Goal: Transaction & Acquisition: Purchase product/service

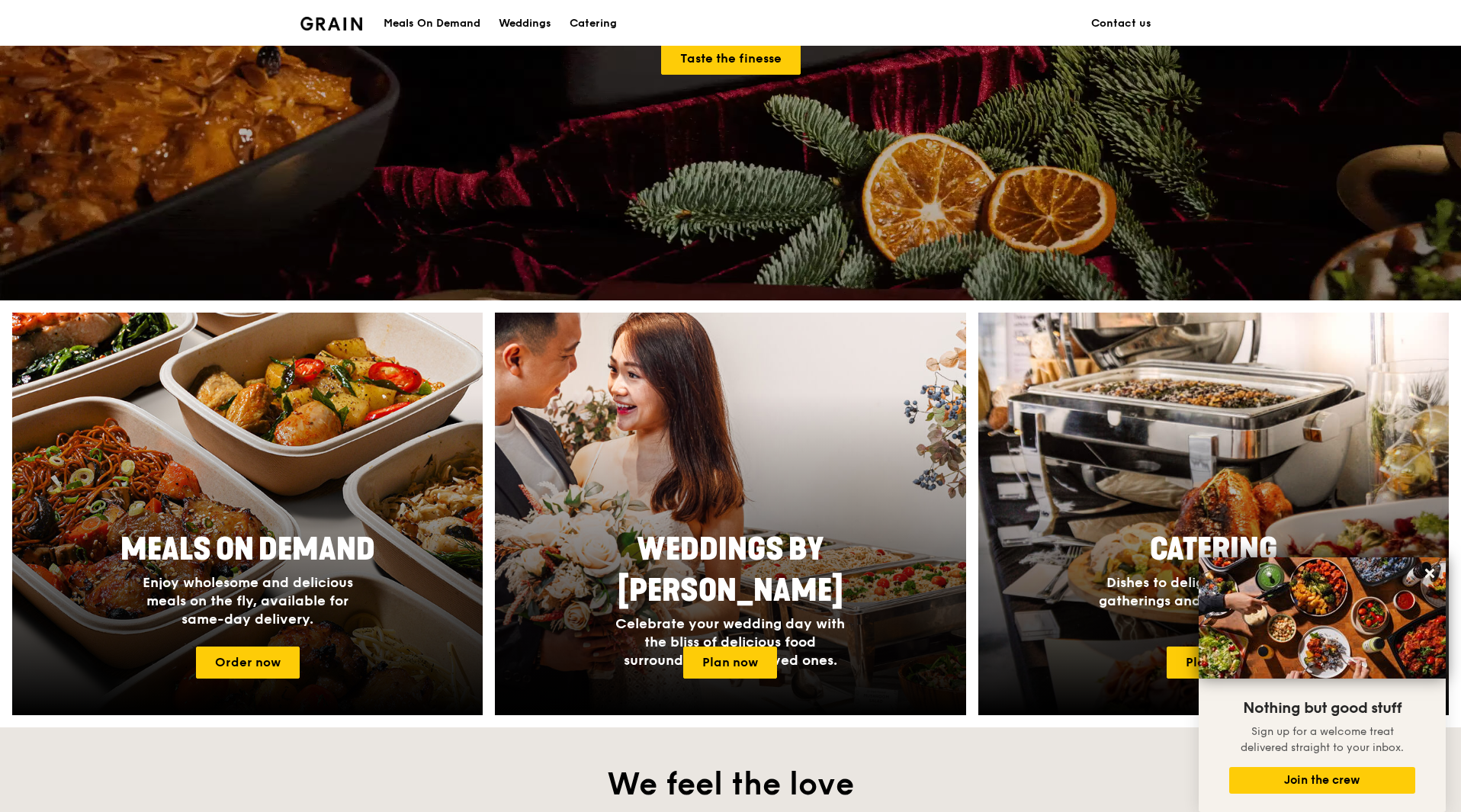
scroll to position [305, 0]
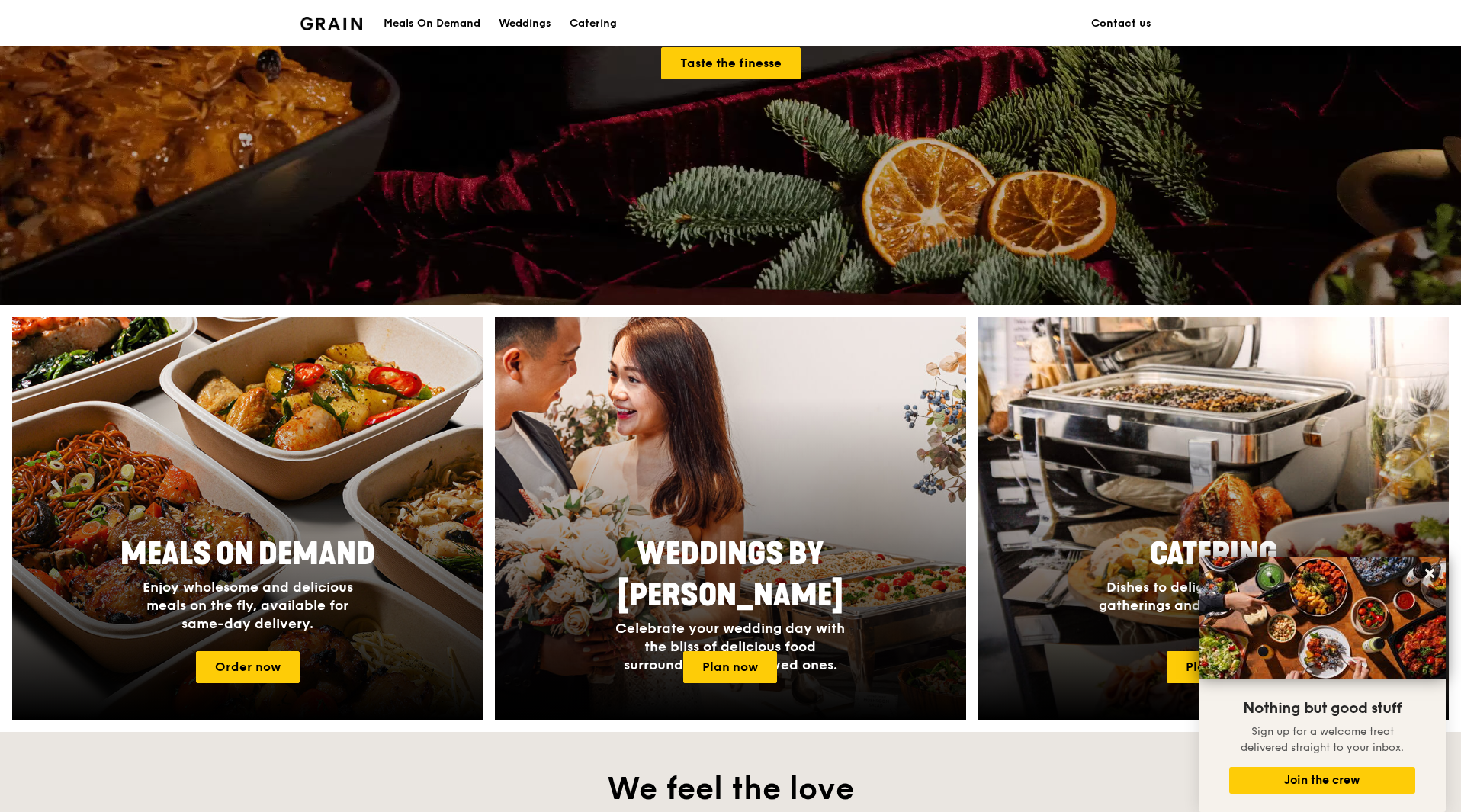
click at [451, 25] on div "Meals On Demand" at bounding box center [432, 24] width 97 height 45
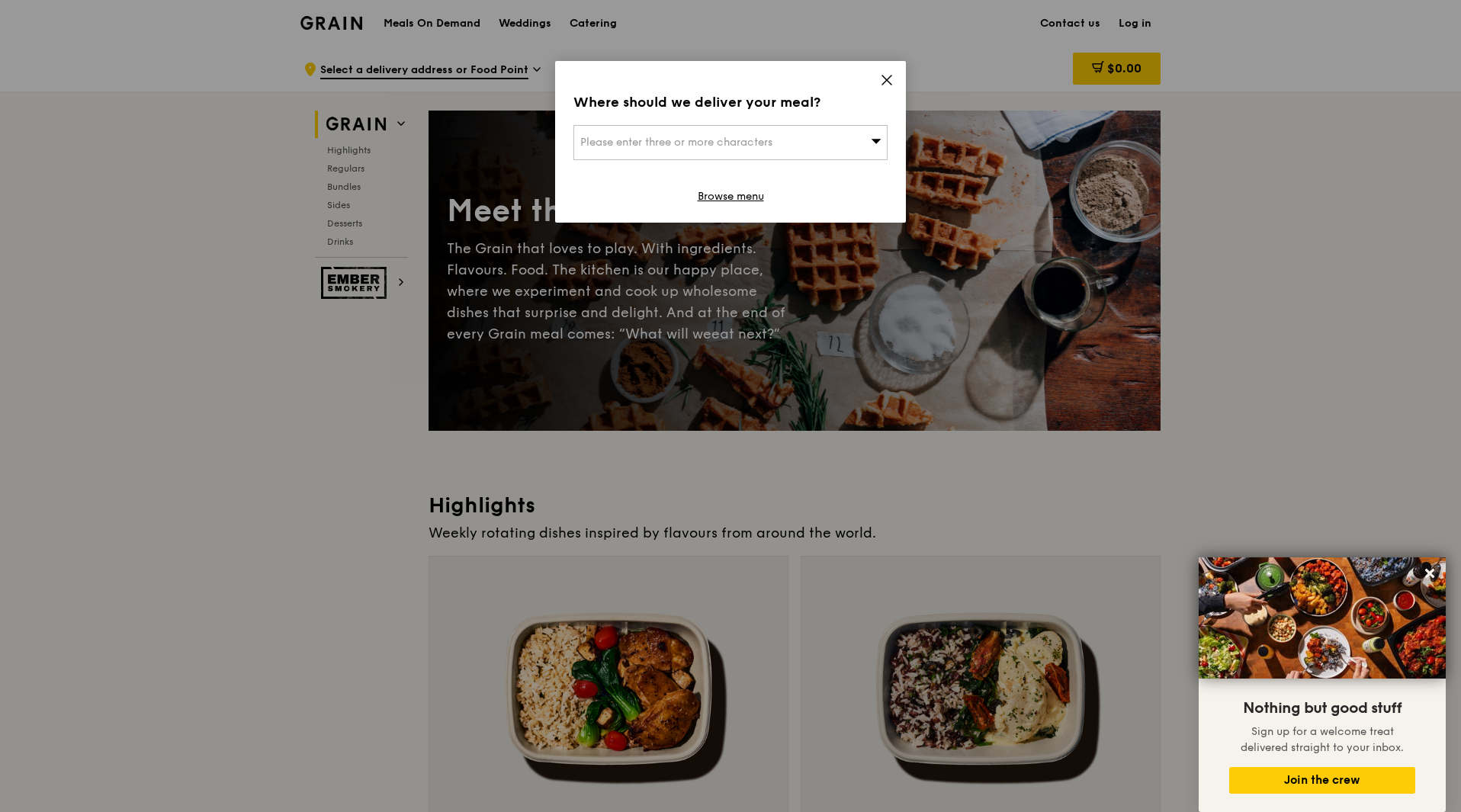
click at [724, 140] on span "Please enter three or more characters" at bounding box center [676, 142] width 192 height 13
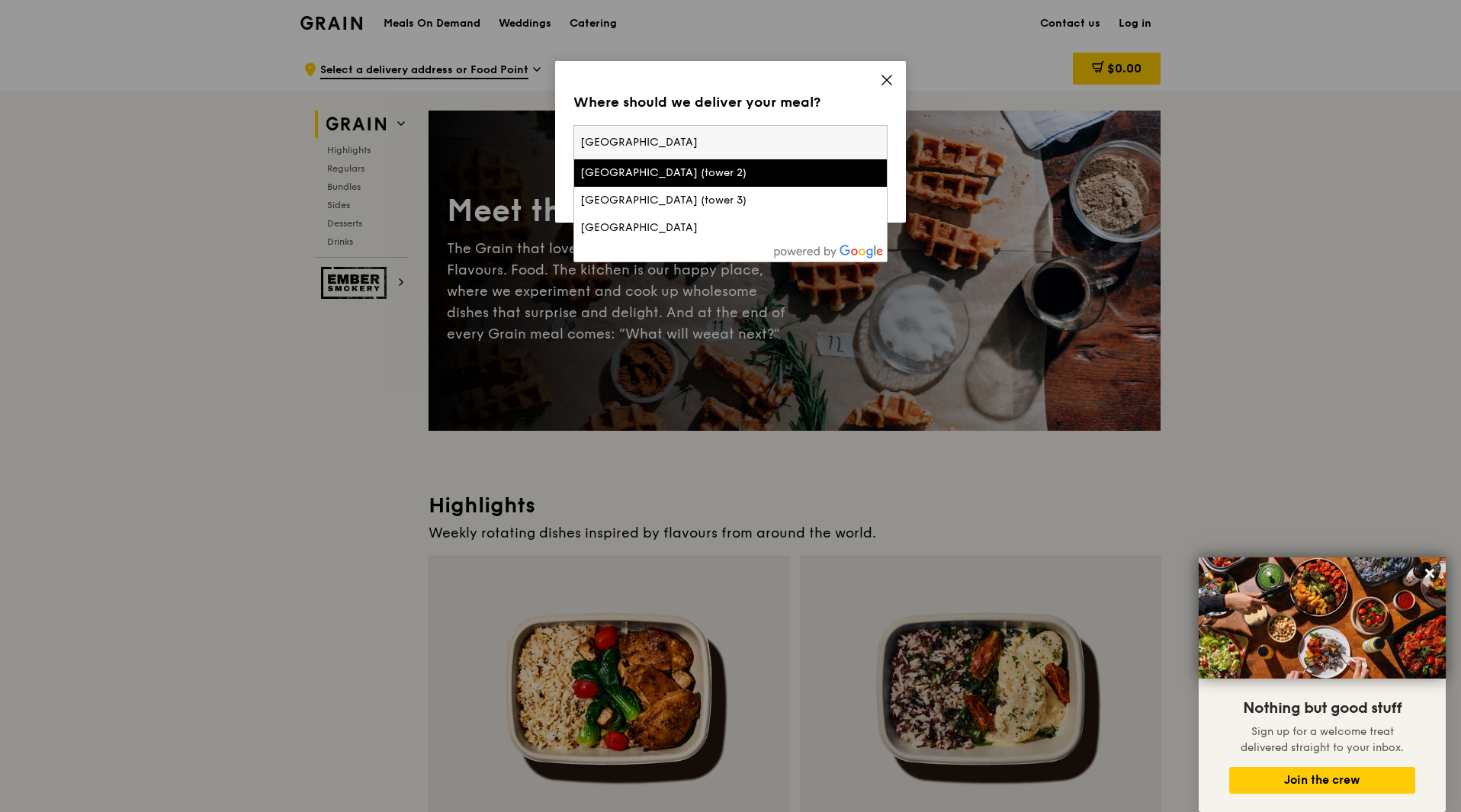
type input "Marina bay Financial Centre"
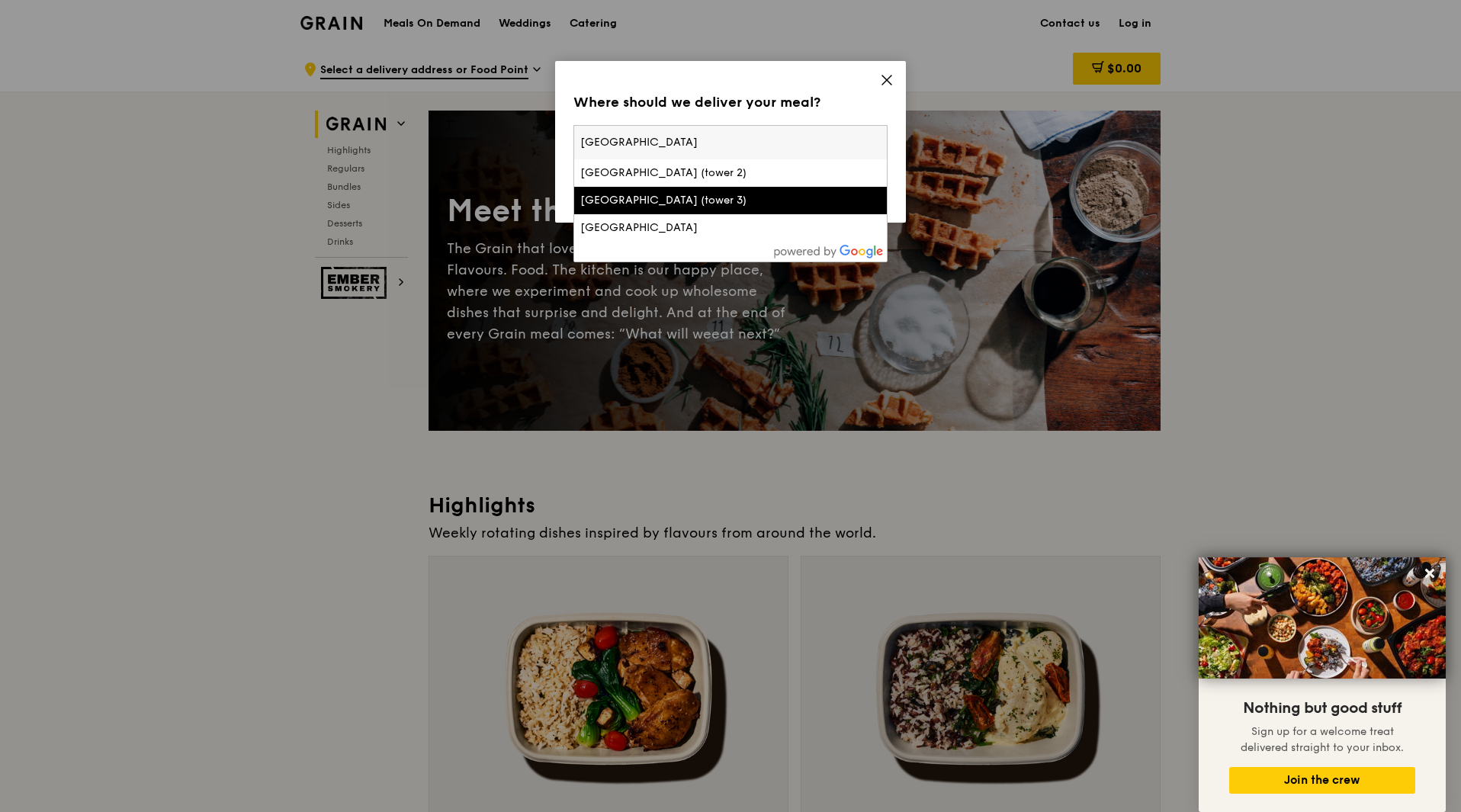
click at [717, 192] on li "Marina Bay Financial Centre (tower 3)" at bounding box center [730, 201] width 313 height 27
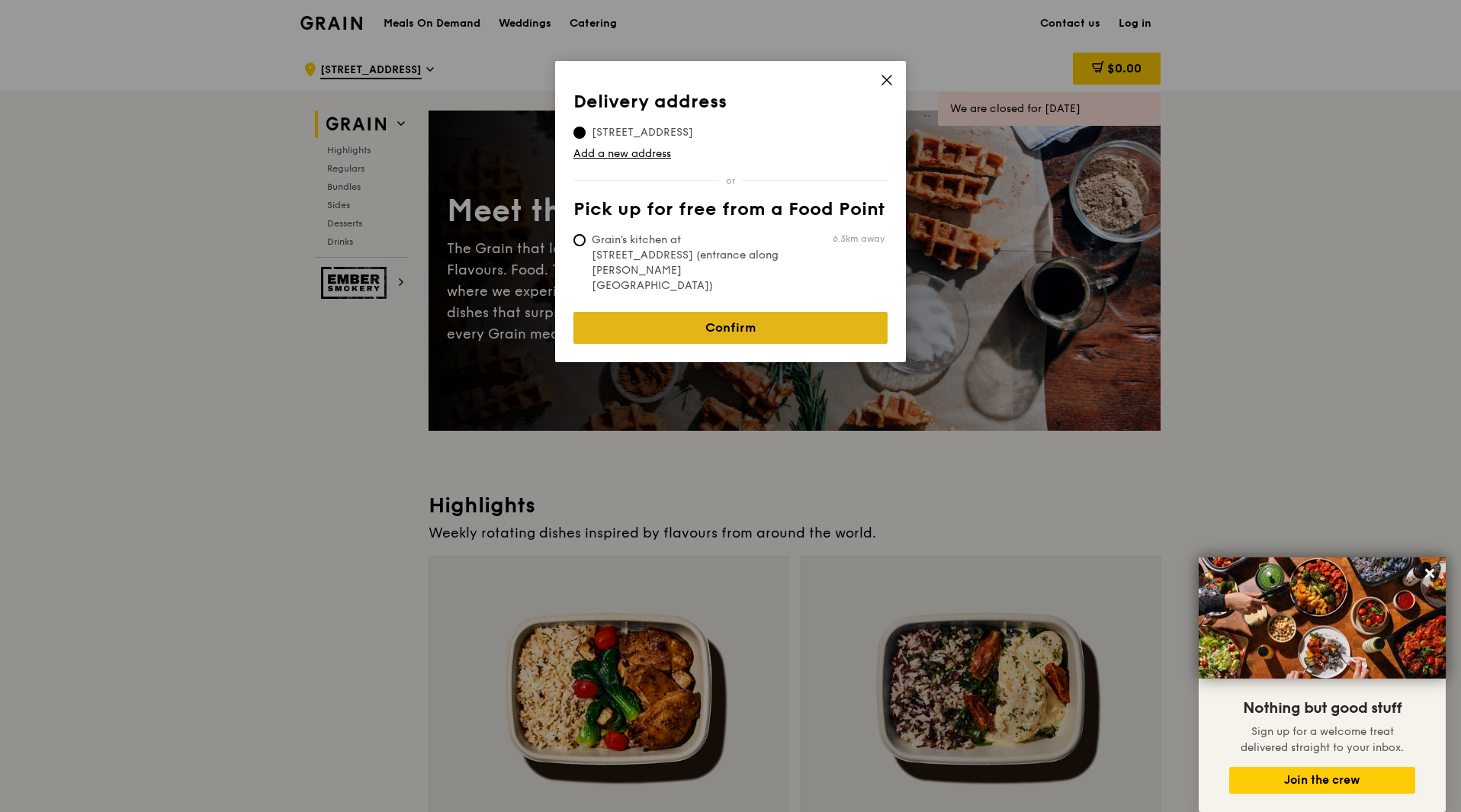
click at [723, 312] on link "Confirm" at bounding box center [730, 327] width 314 height 32
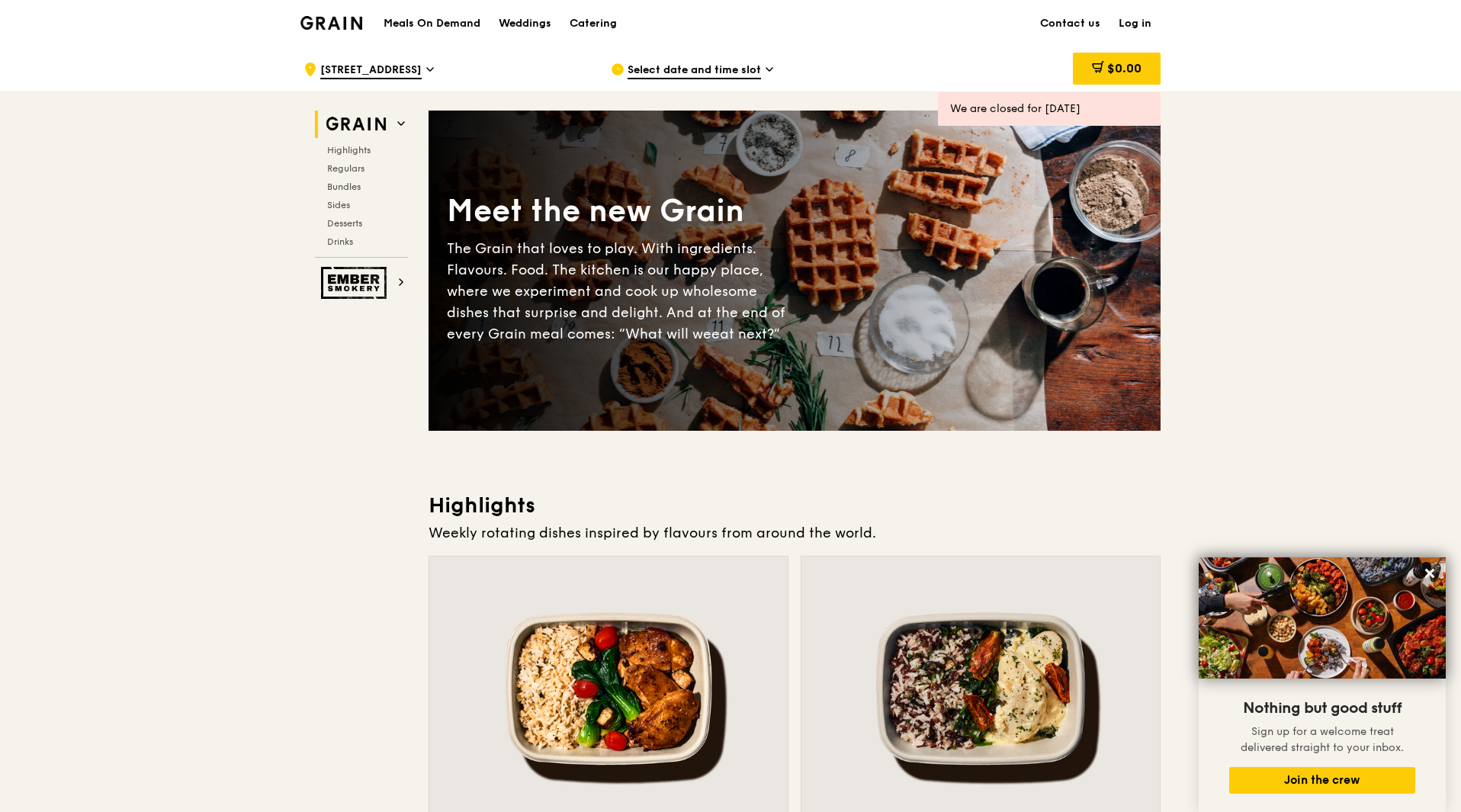
click at [697, 70] on span "Select date and time slot" at bounding box center [694, 71] width 134 height 16
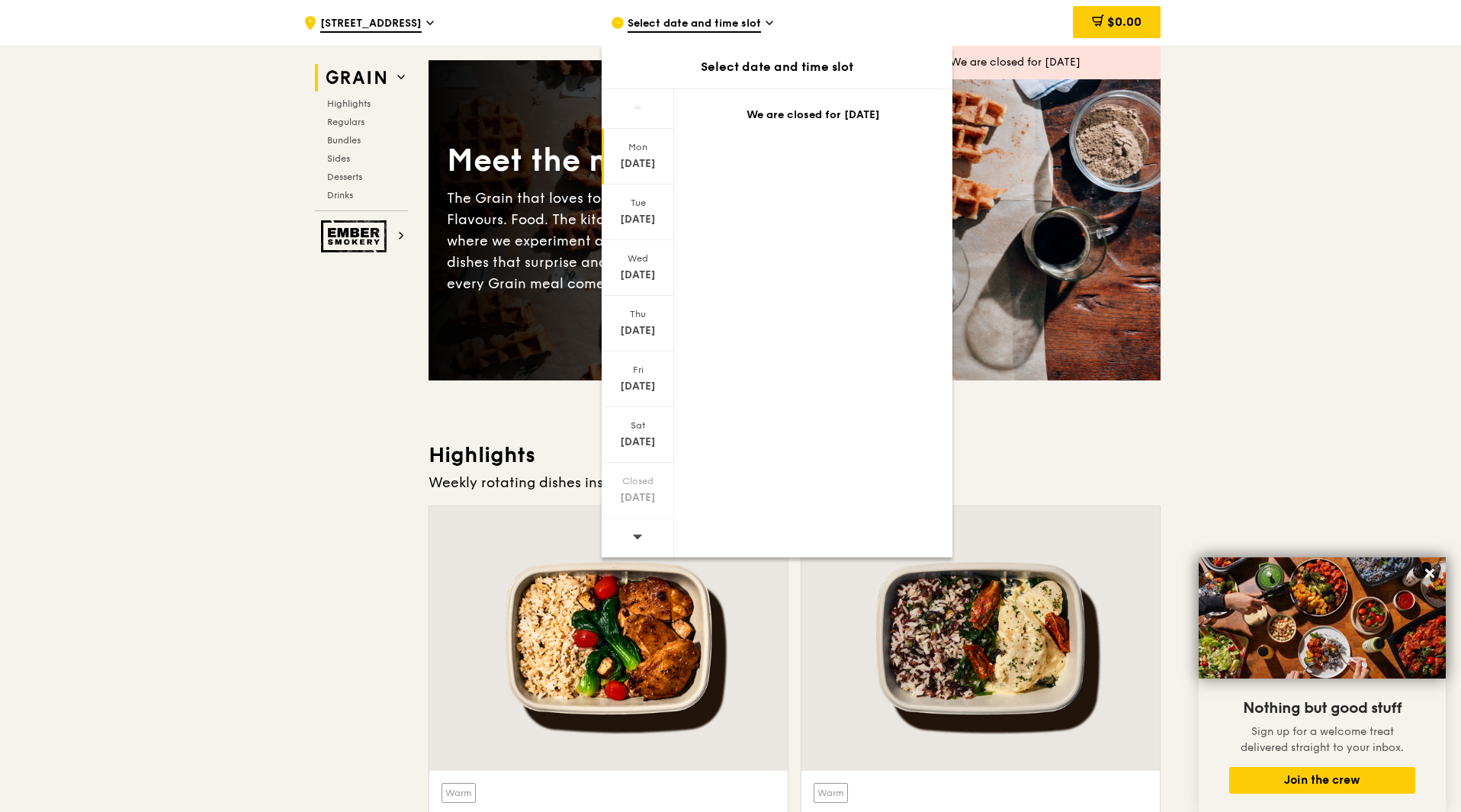
scroll to position [76, 0]
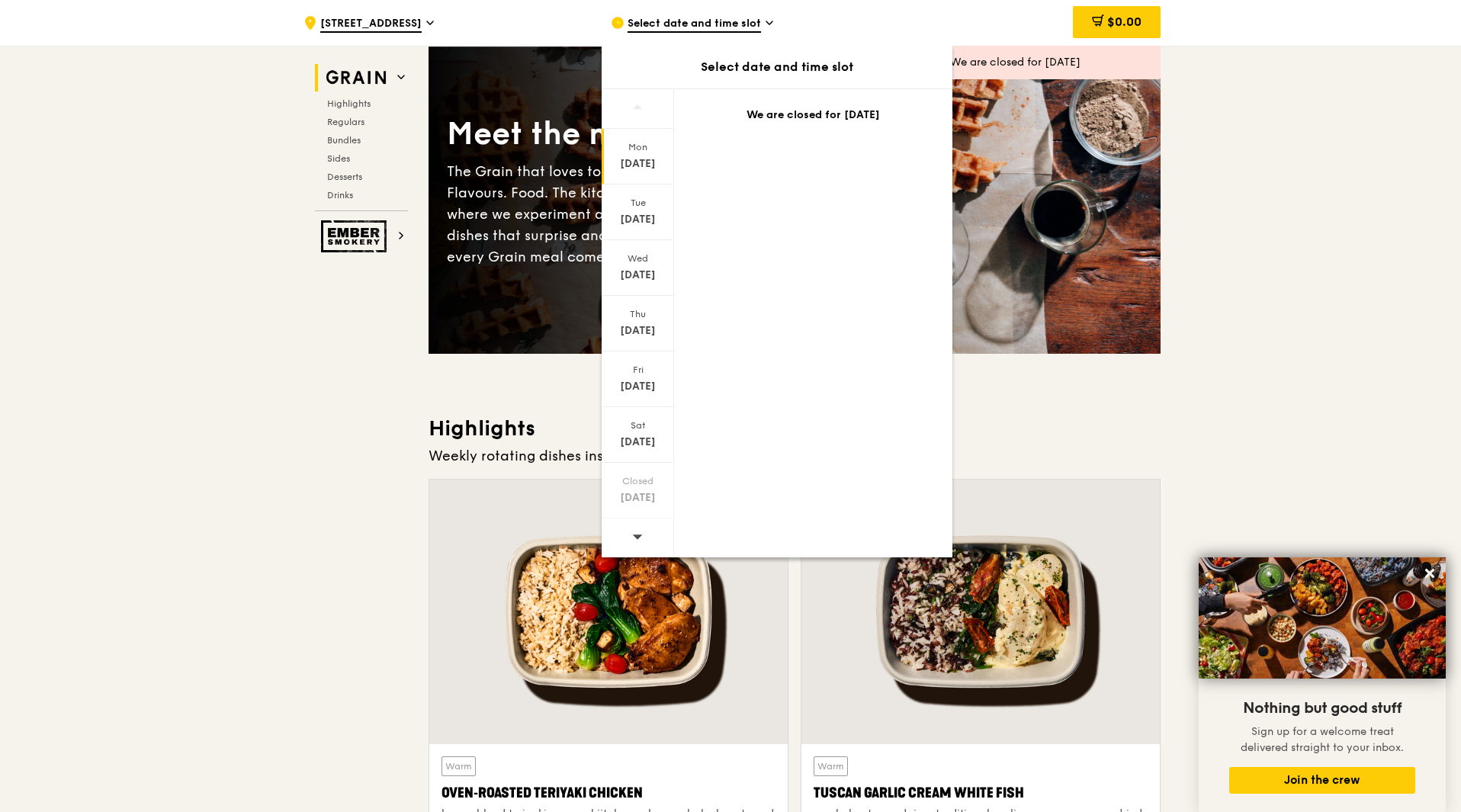
click at [641, 526] on span at bounding box center [638, 536] width 11 height 35
click at [631, 166] on div "Sep 1" at bounding box center [638, 163] width 68 height 15
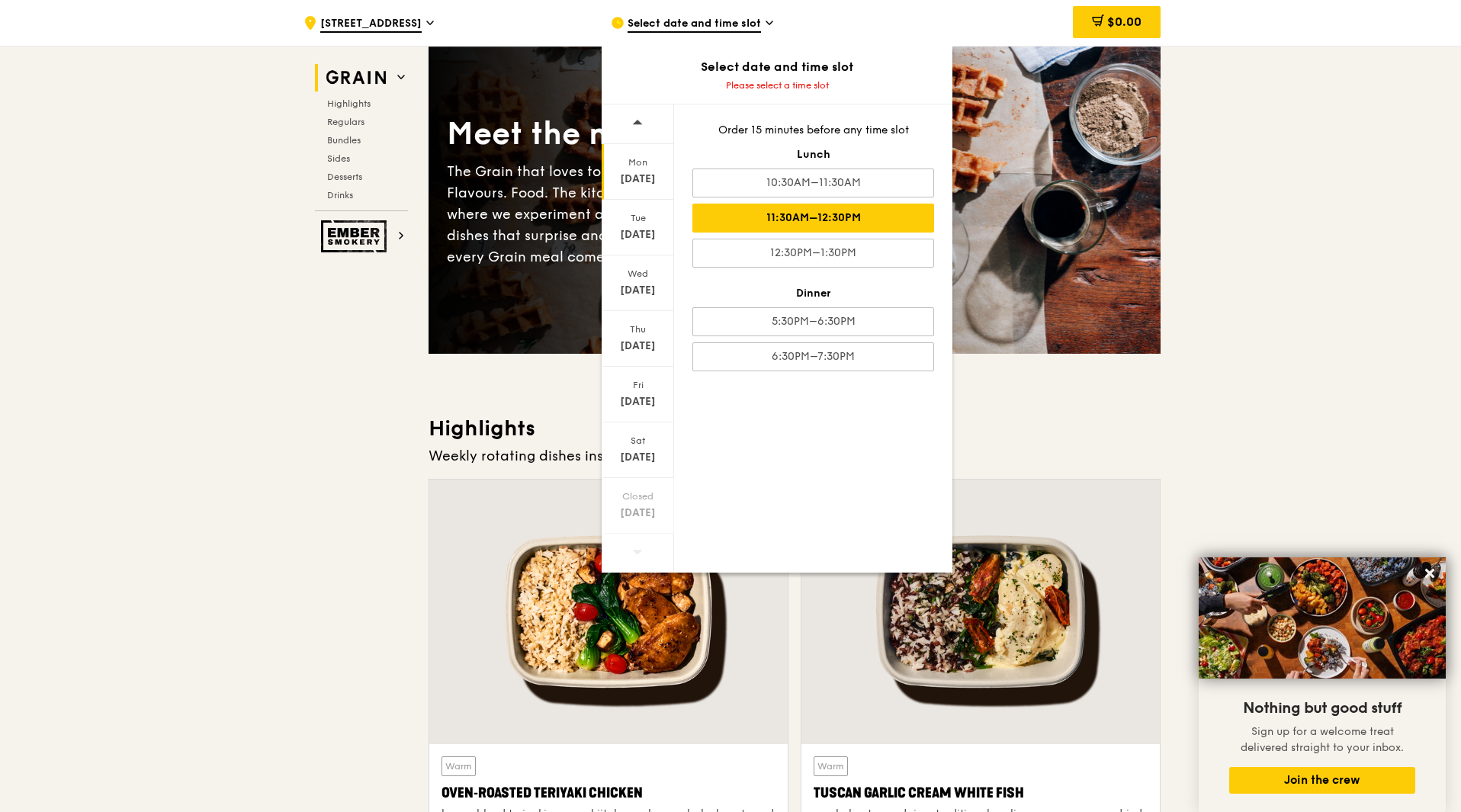
click at [833, 209] on div "11:30AM–12:30PM" at bounding box center [813, 218] width 242 height 29
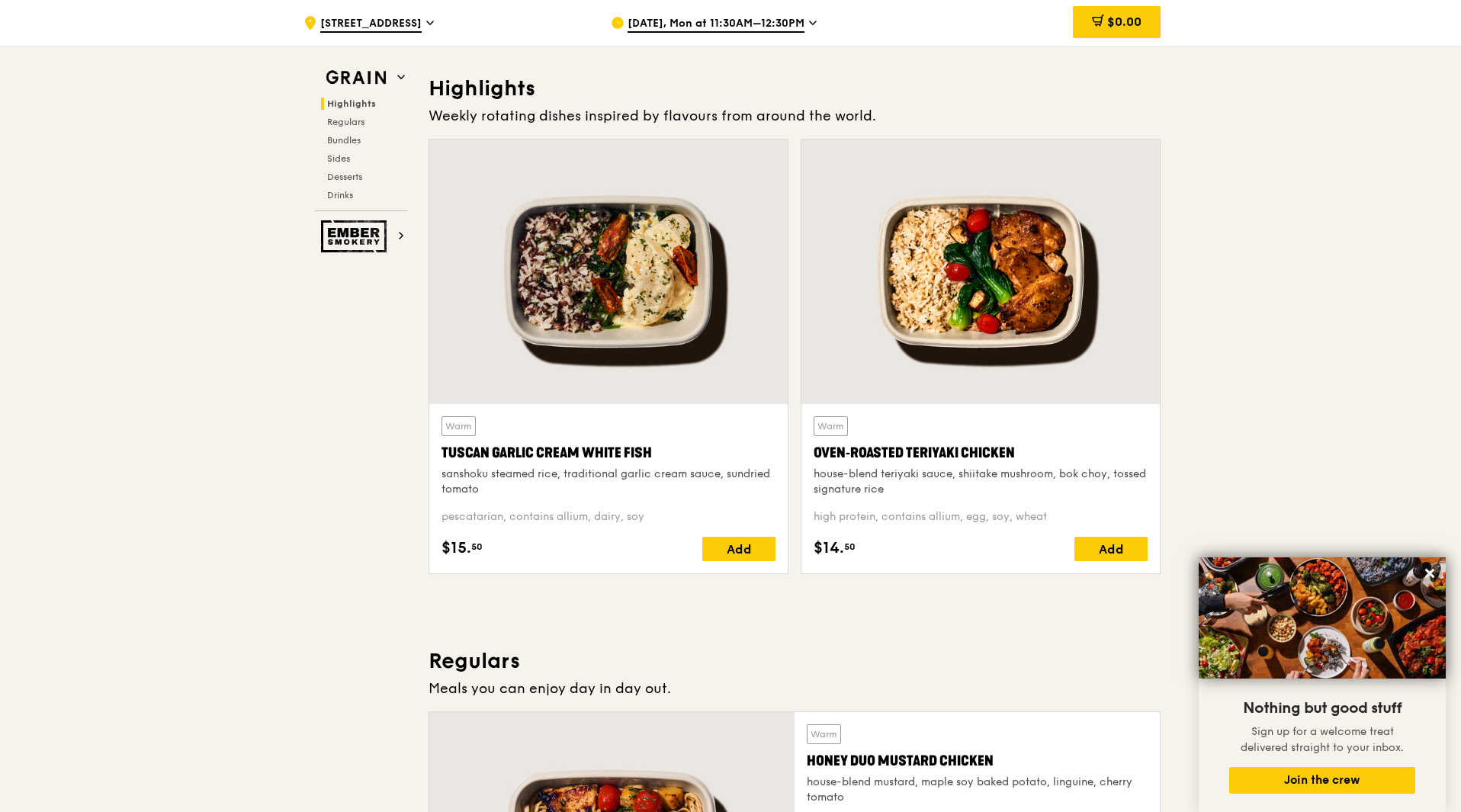
scroll to position [381, 0]
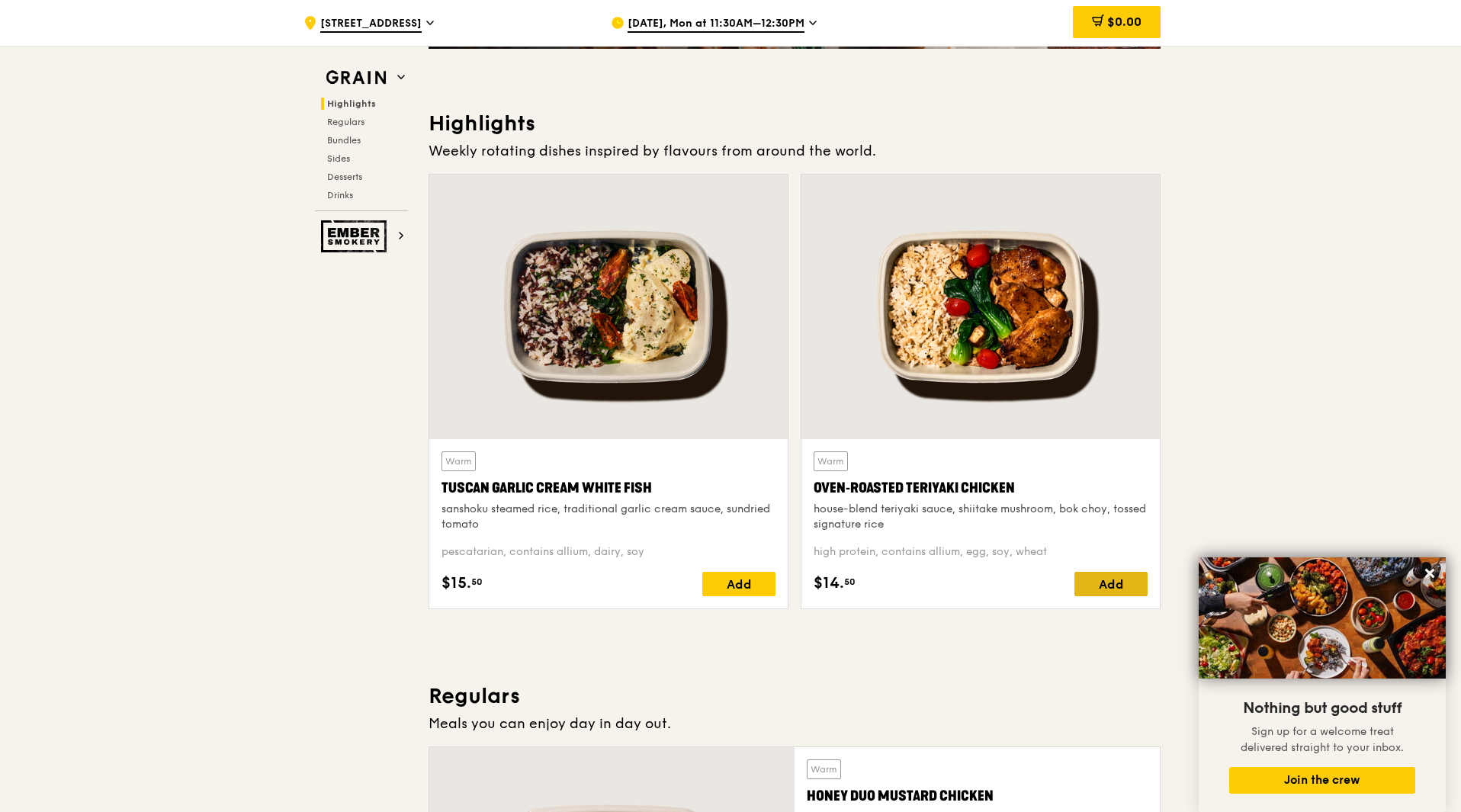
click at [1115, 585] on div "Add" at bounding box center [1110, 583] width 74 height 25
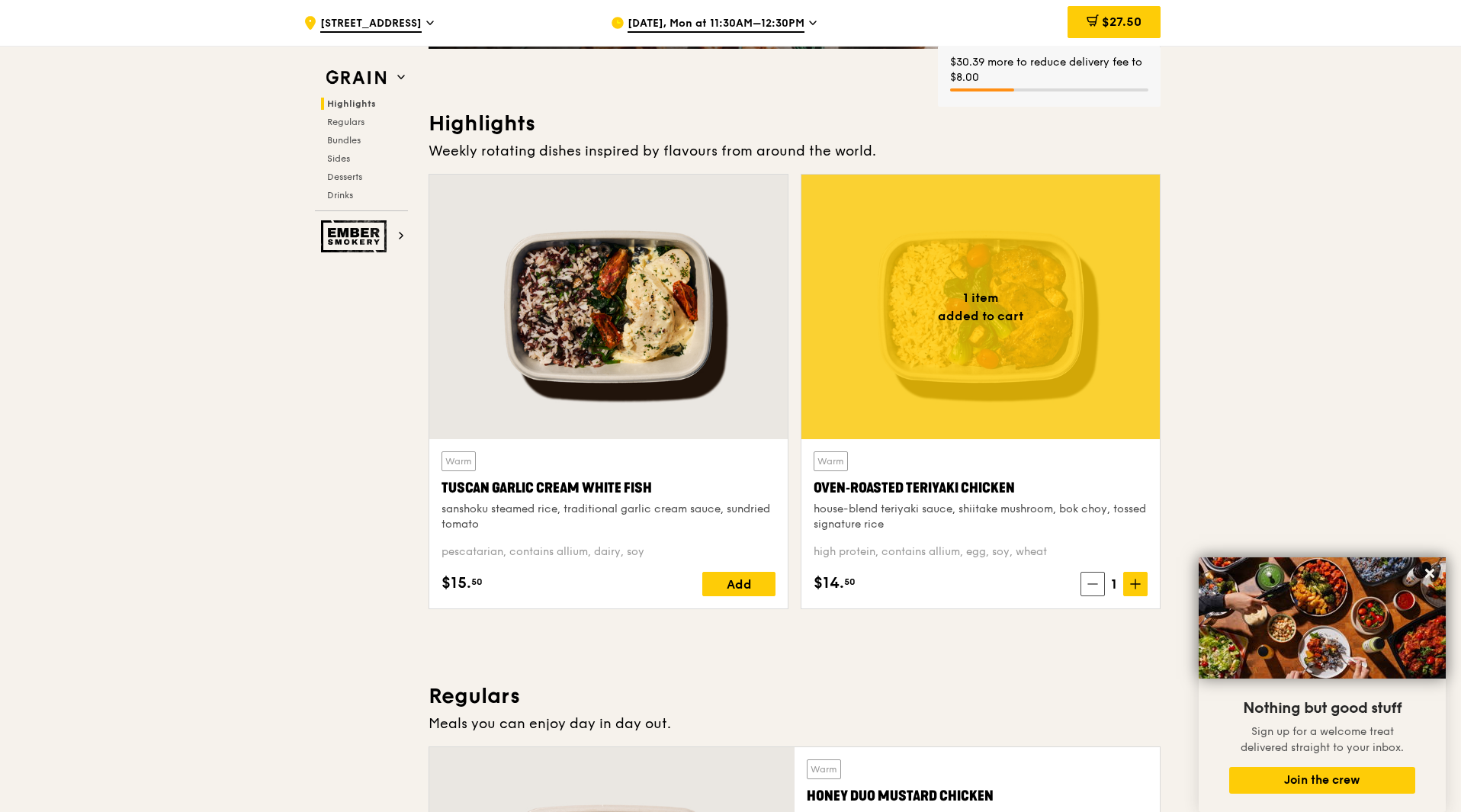
click at [1148, 579] on div "Warm Oven‑Roasted Teriyaki Chicken house-blend teriyaki sauce, shiitake mushroo…" at bounding box center [980, 523] width 358 height 169
click at [1123, 584] on span at bounding box center [1135, 583] width 25 height 25
click at [1136, 583] on icon at bounding box center [1136, 584] width 11 height 11
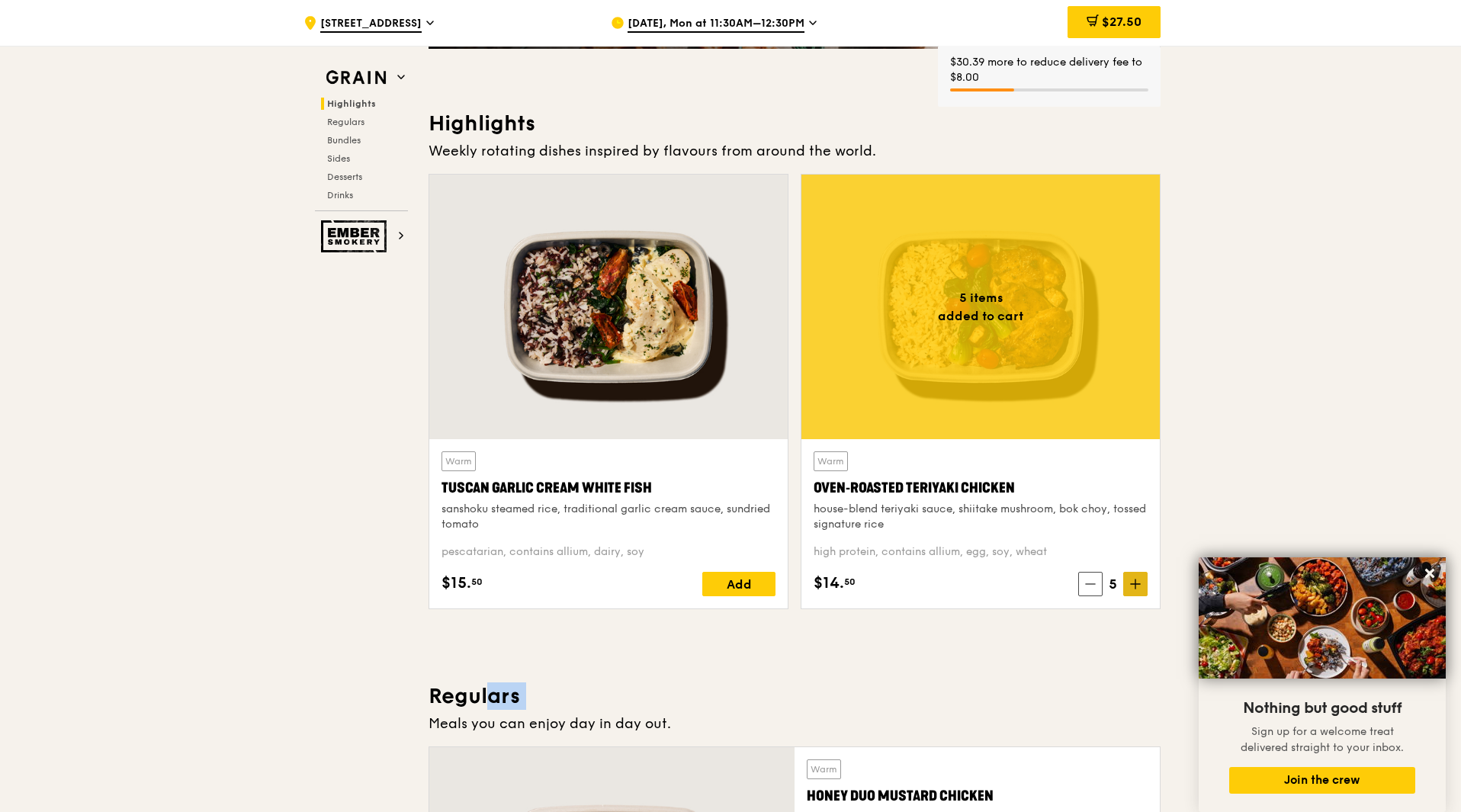
click at [1136, 583] on icon at bounding box center [1136, 584] width 11 height 11
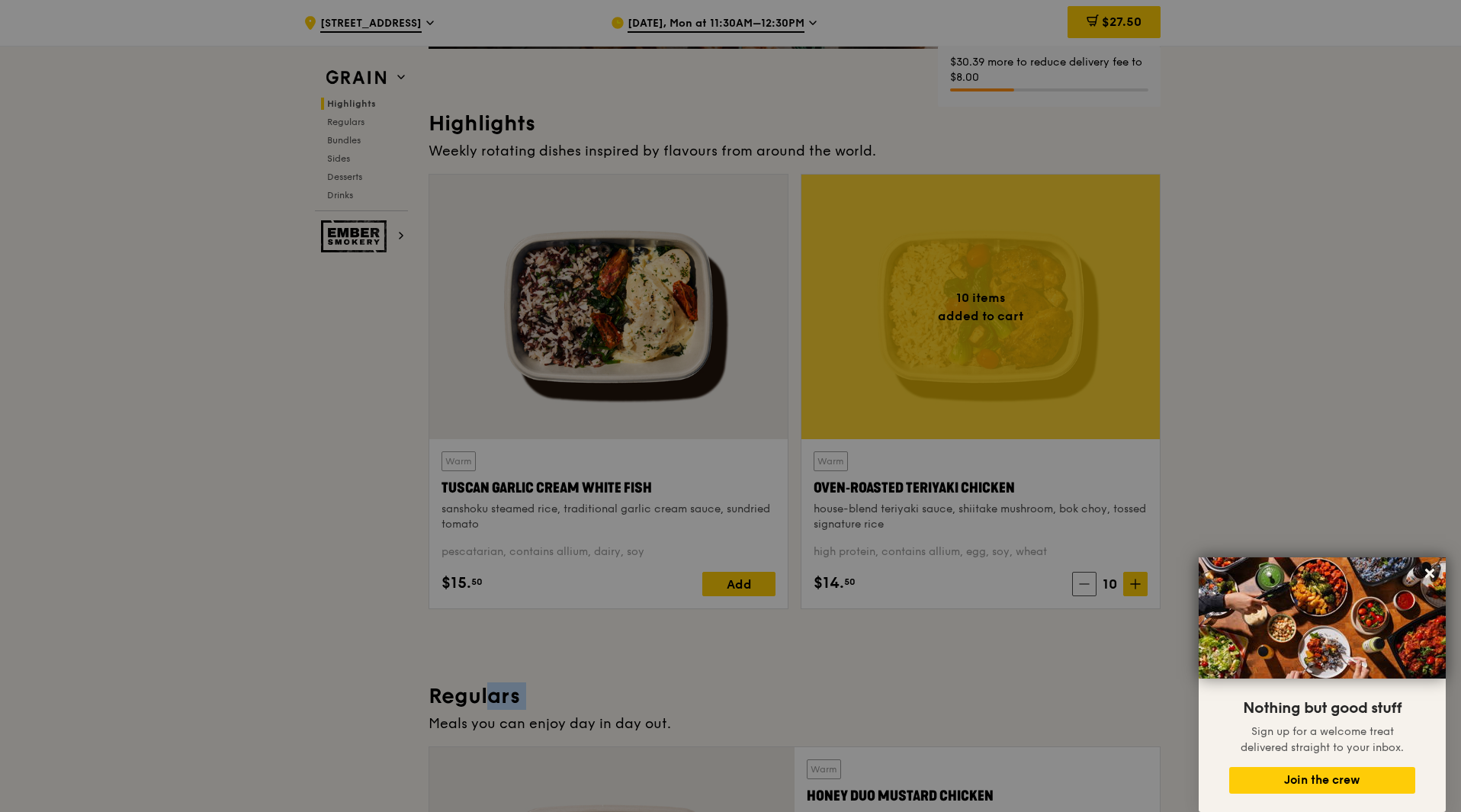
click at [1086, 587] on div at bounding box center [730, 406] width 1461 height 812
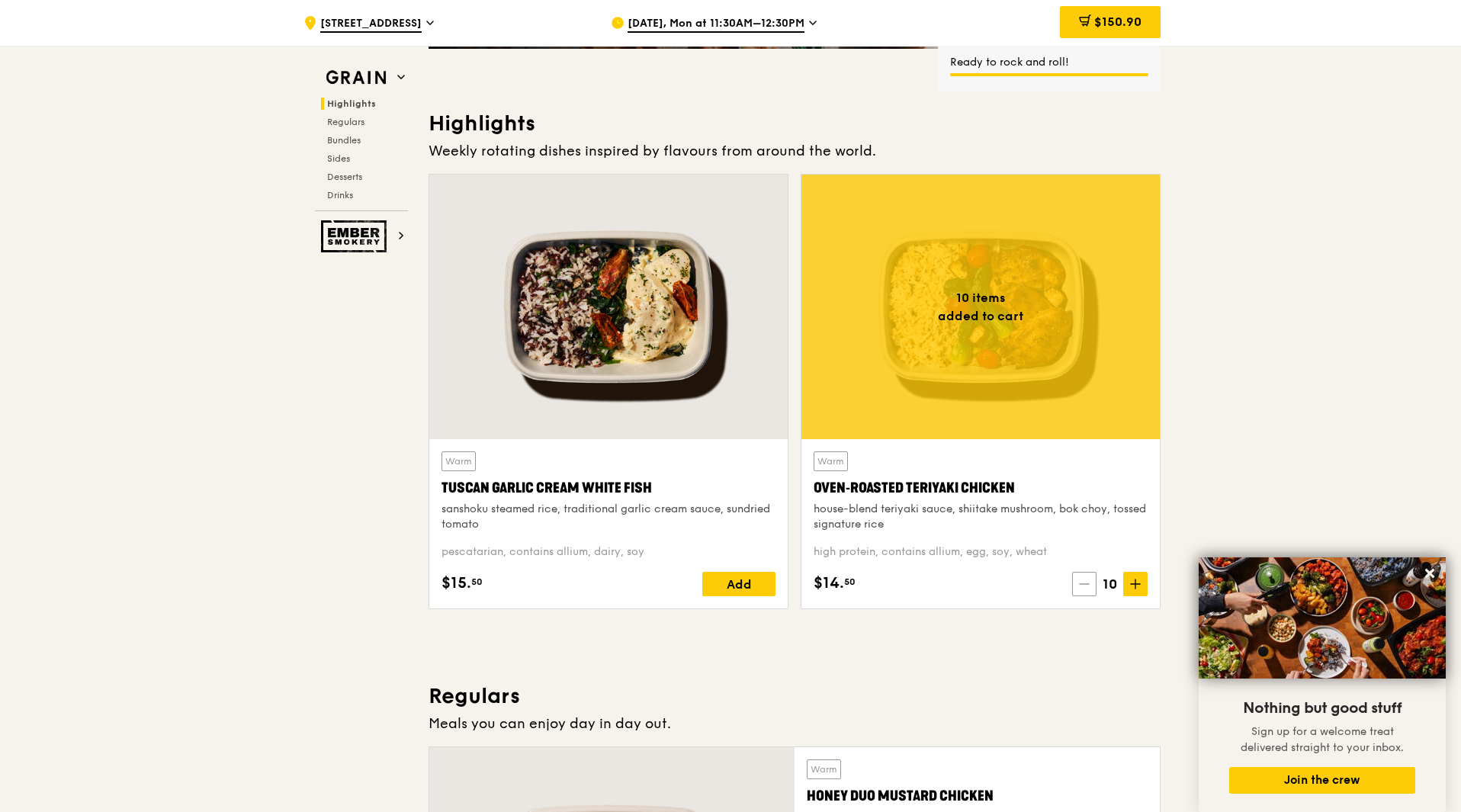
click at [1089, 582] on span at bounding box center [1084, 583] width 25 height 25
click at [1089, 582] on icon at bounding box center [1090, 584] width 11 height 11
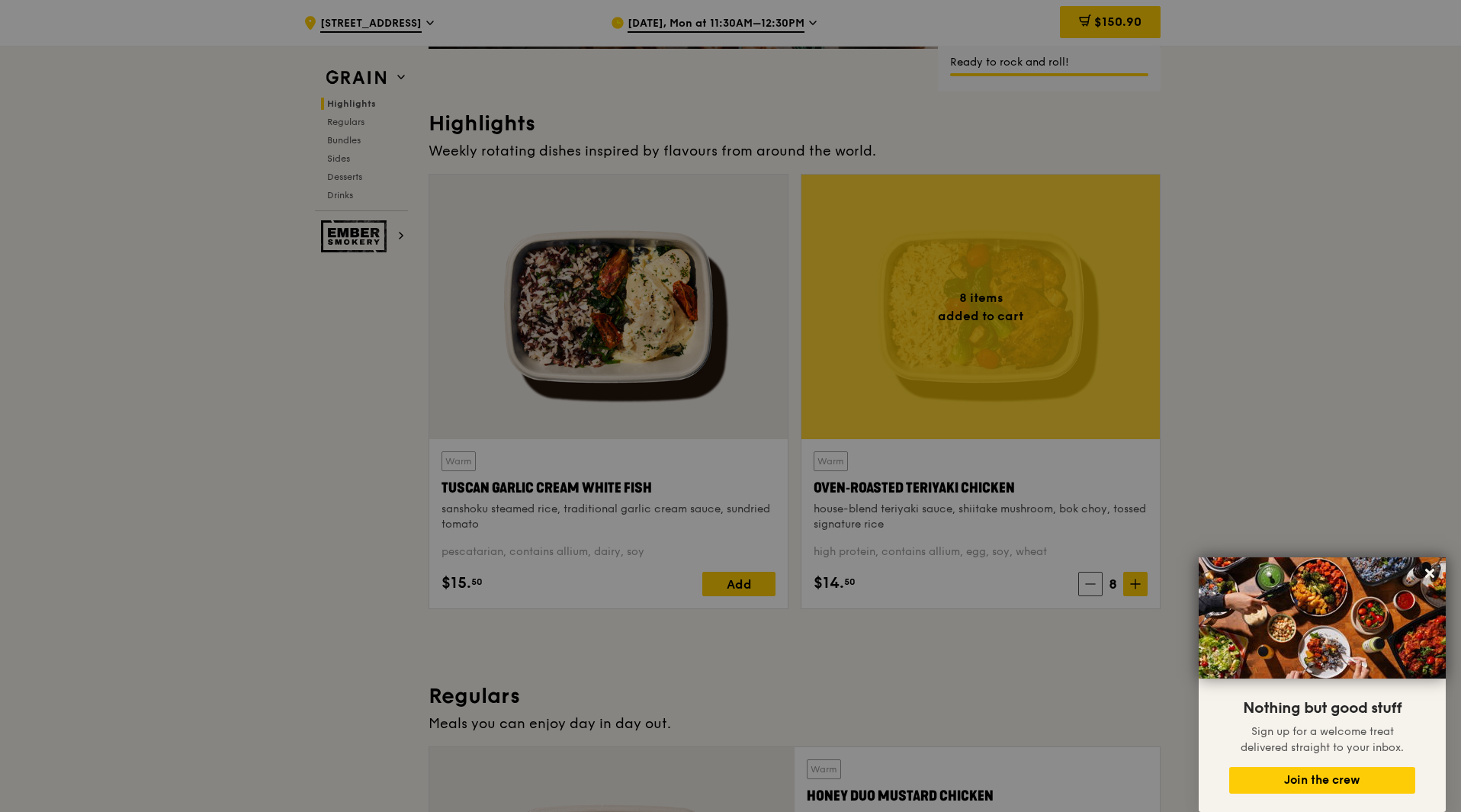
click at [1223, 458] on div at bounding box center [730, 406] width 1461 height 812
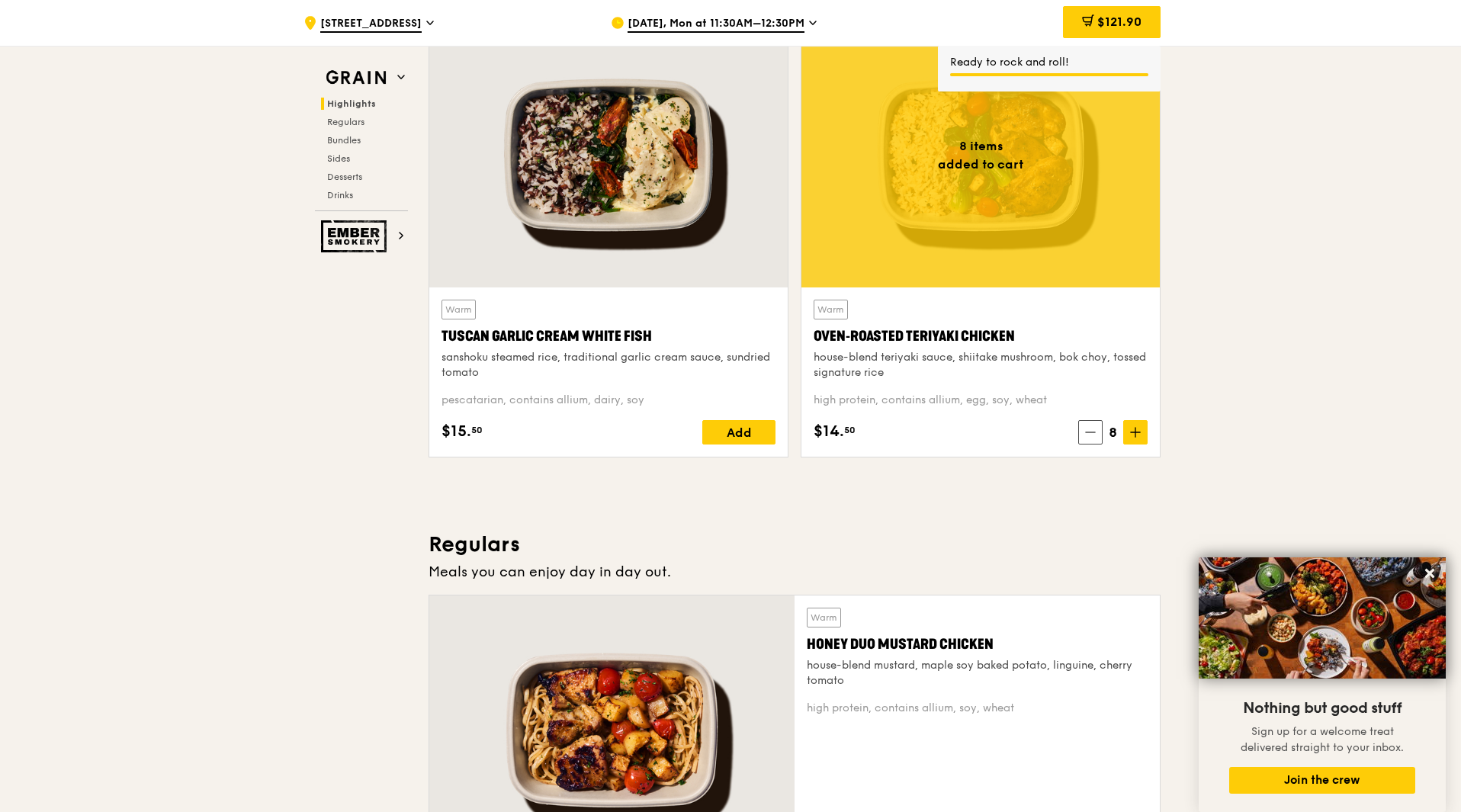
scroll to position [533, 0]
click at [1430, 573] on icon at bounding box center [1430, 573] width 9 height 9
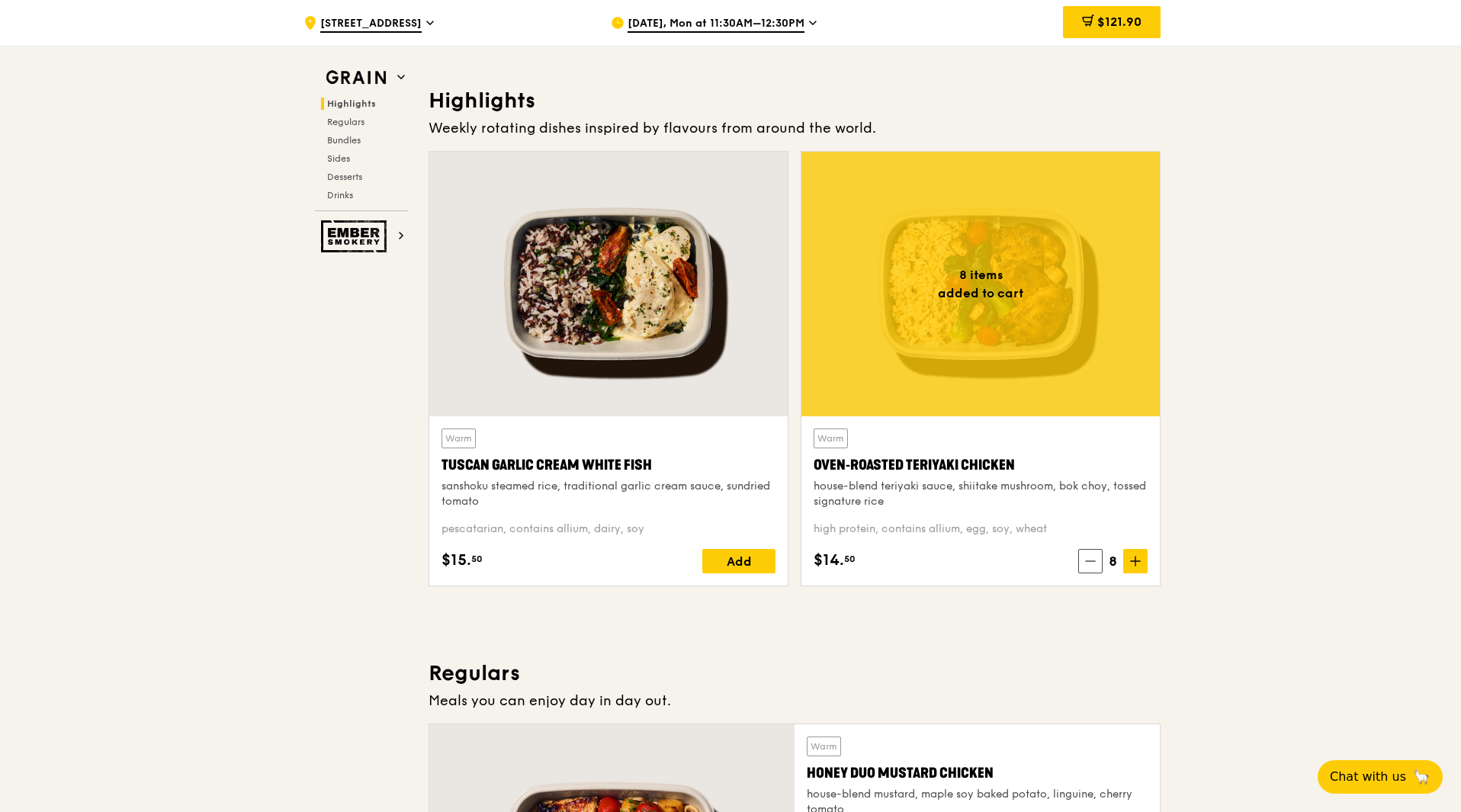
scroll to position [381, 0]
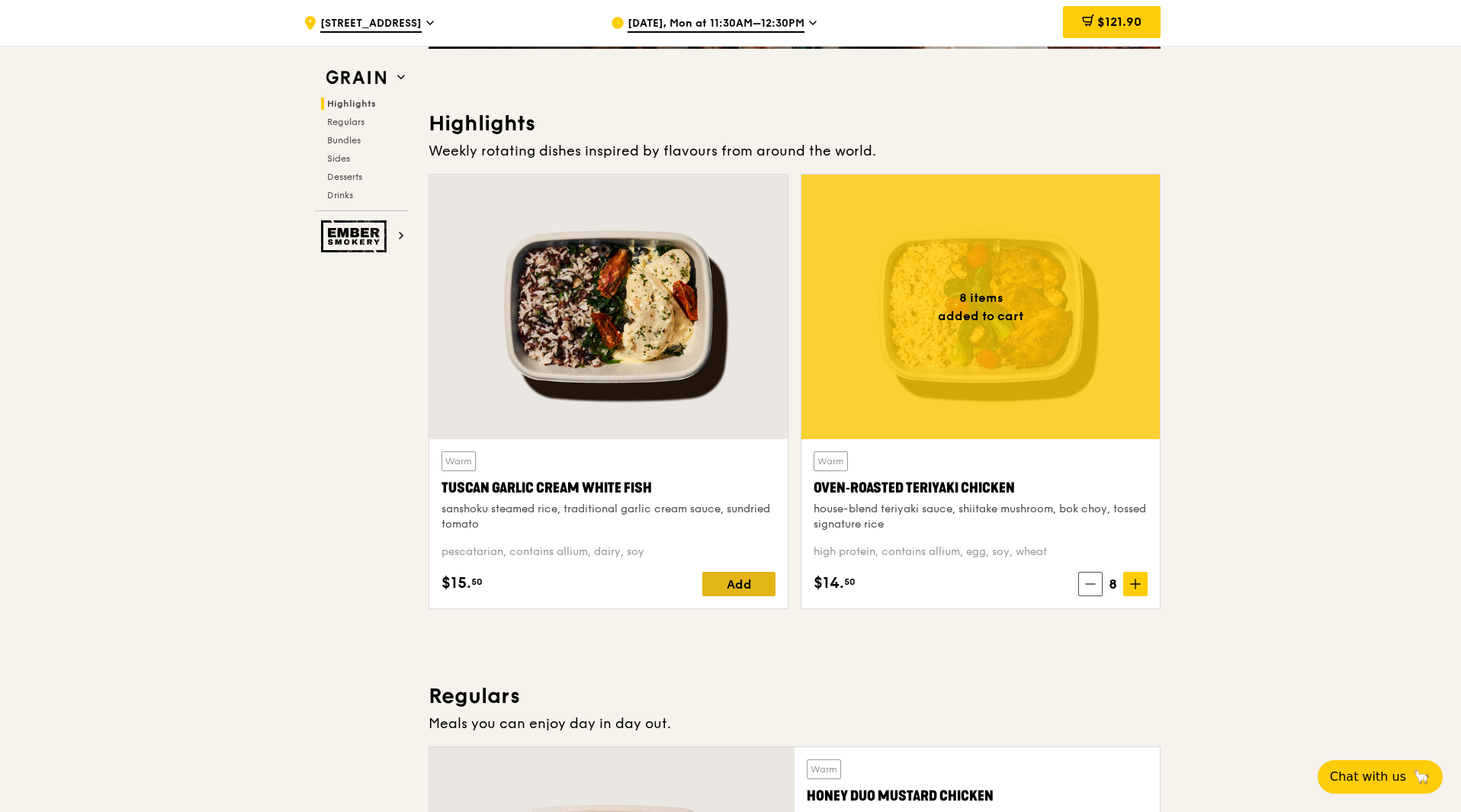
click at [750, 584] on div "Add" at bounding box center [739, 583] width 74 height 25
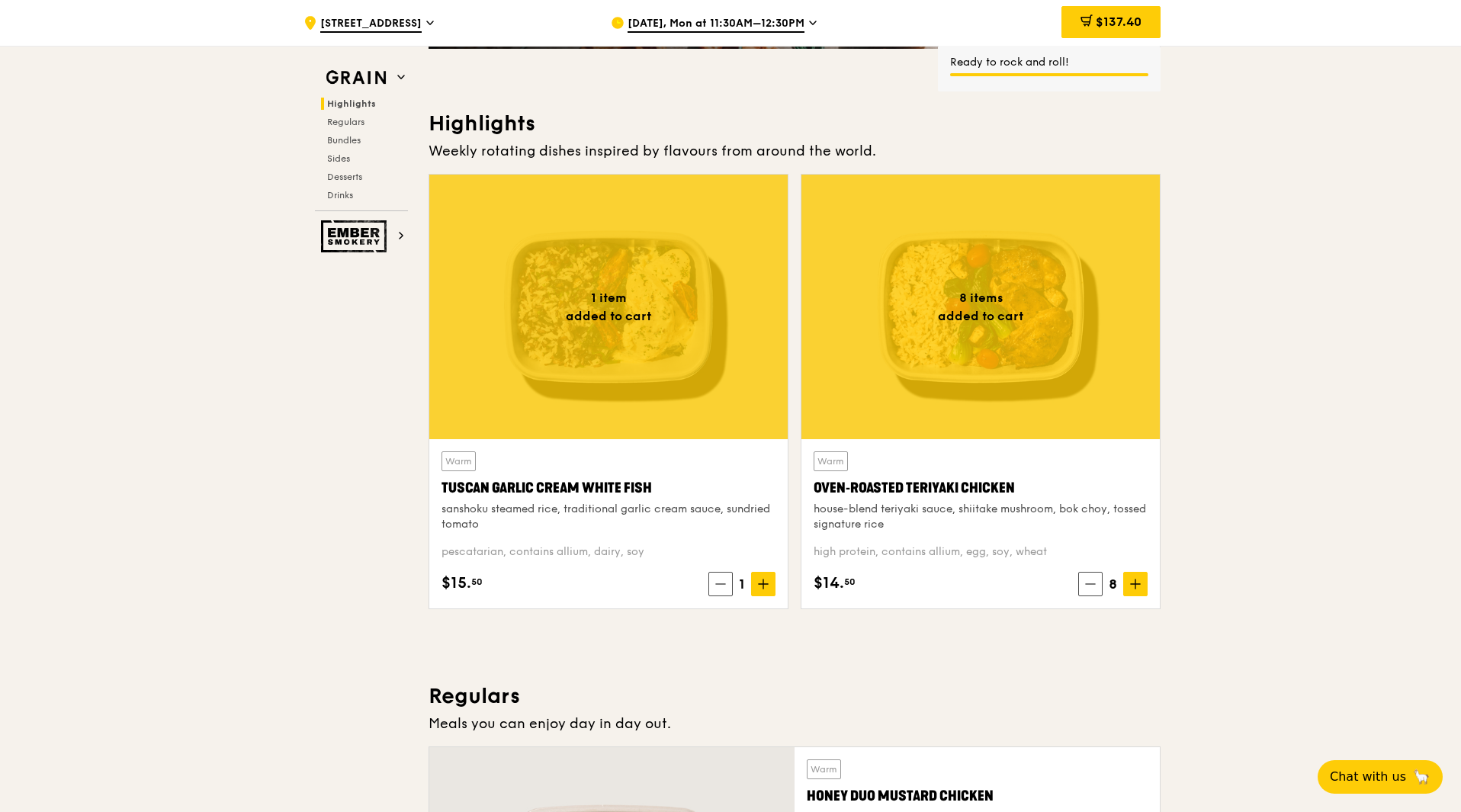
click at [761, 581] on icon at bounding box center [763, 584] width 11 height 11
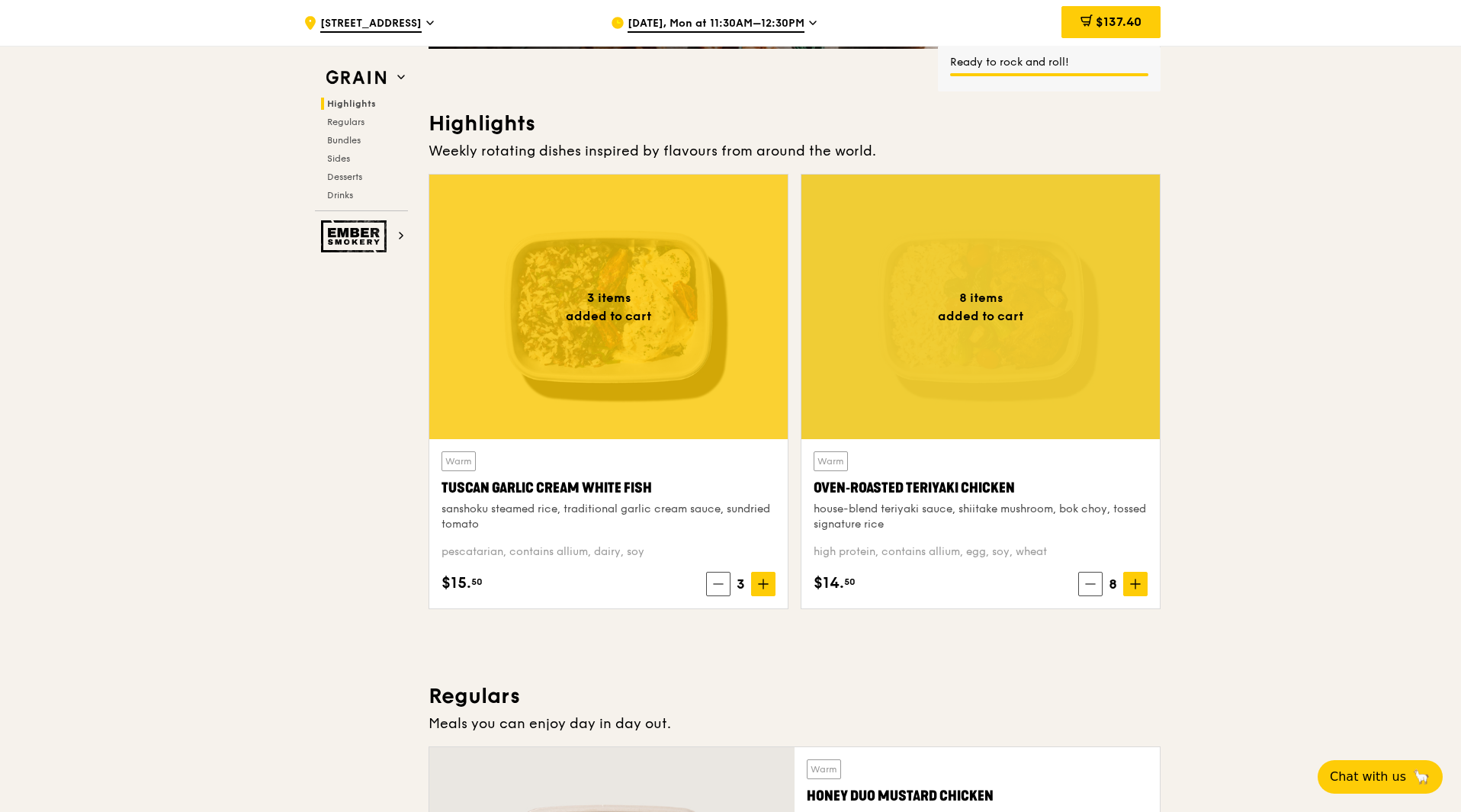
click at [761, 581] on icon at bounding box center [763, 584] width 11 height 11
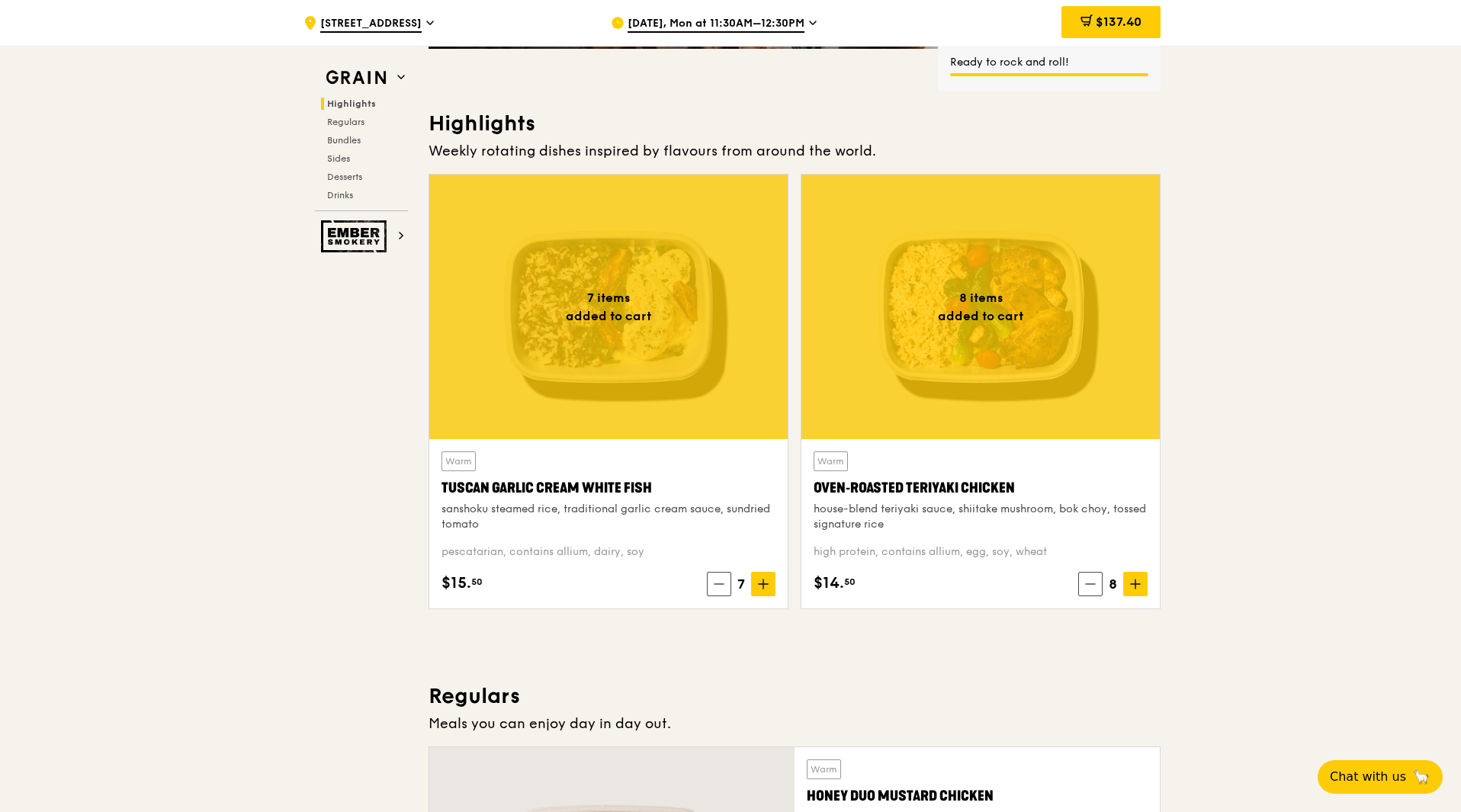
click at [764, 581] on icon at bounding box center [763, 584] width 11 height 11
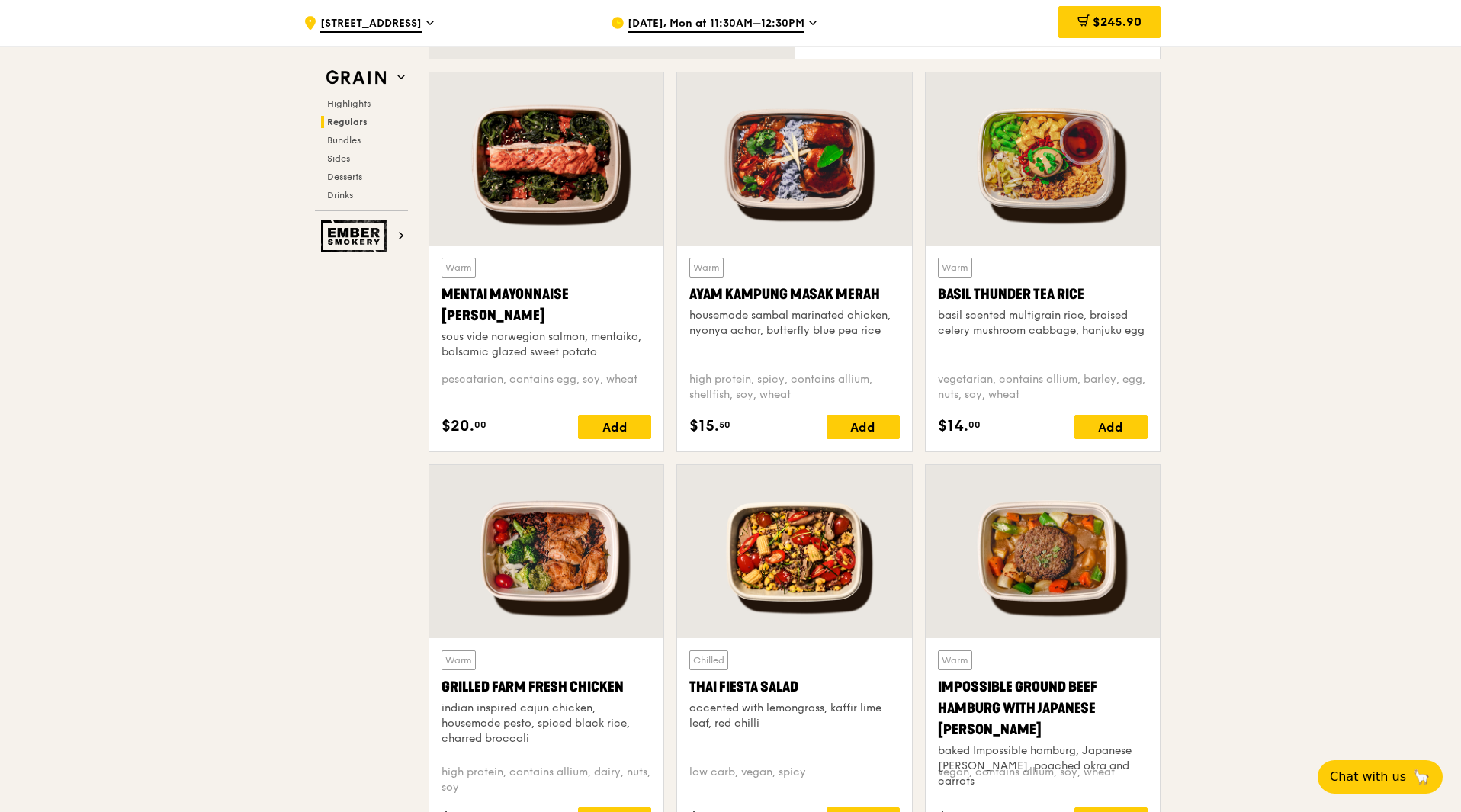
scroll to position [1372, 0]
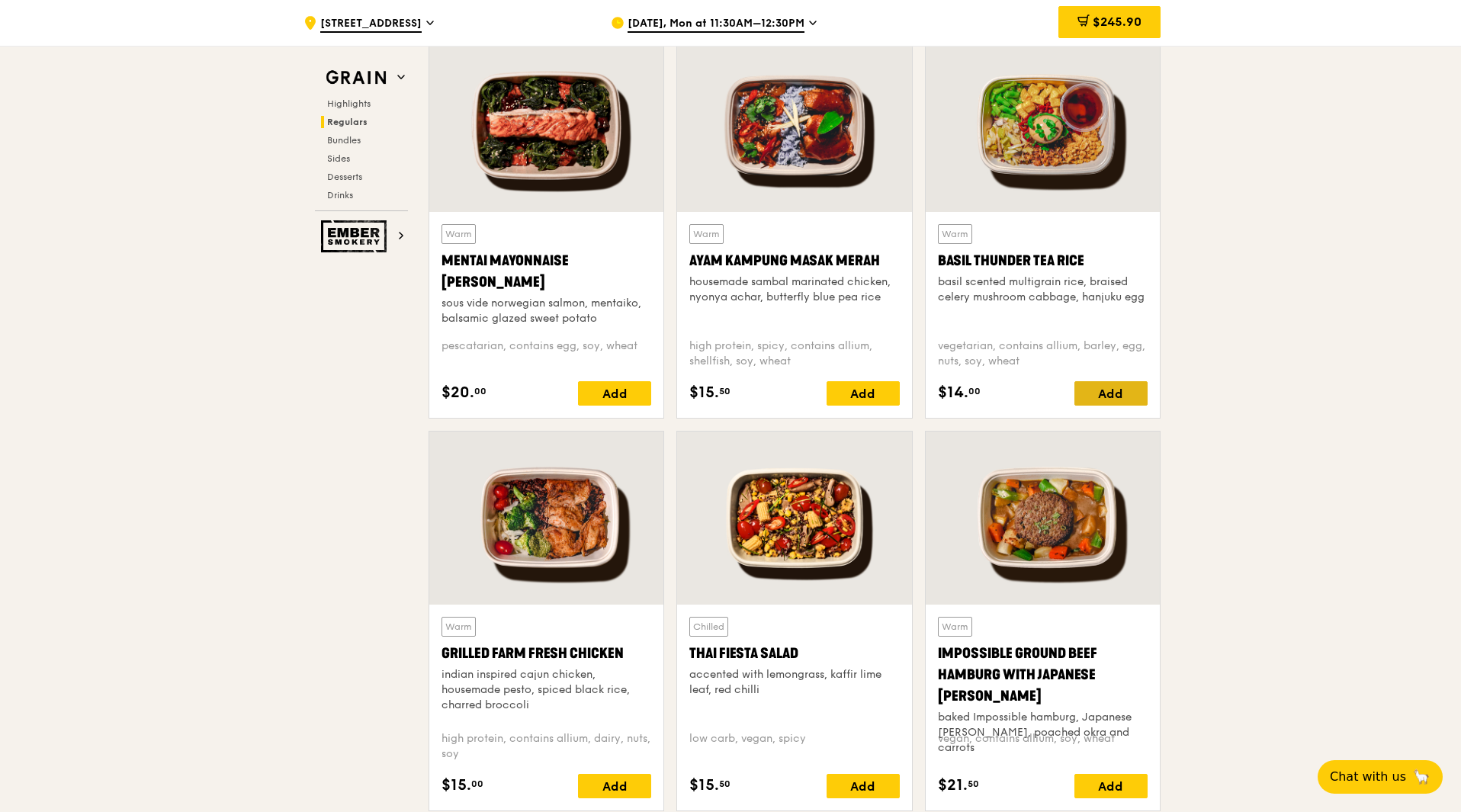
click at [1103, 391] on div "Add" at bounding box center [1110, 393] width 74 height 25
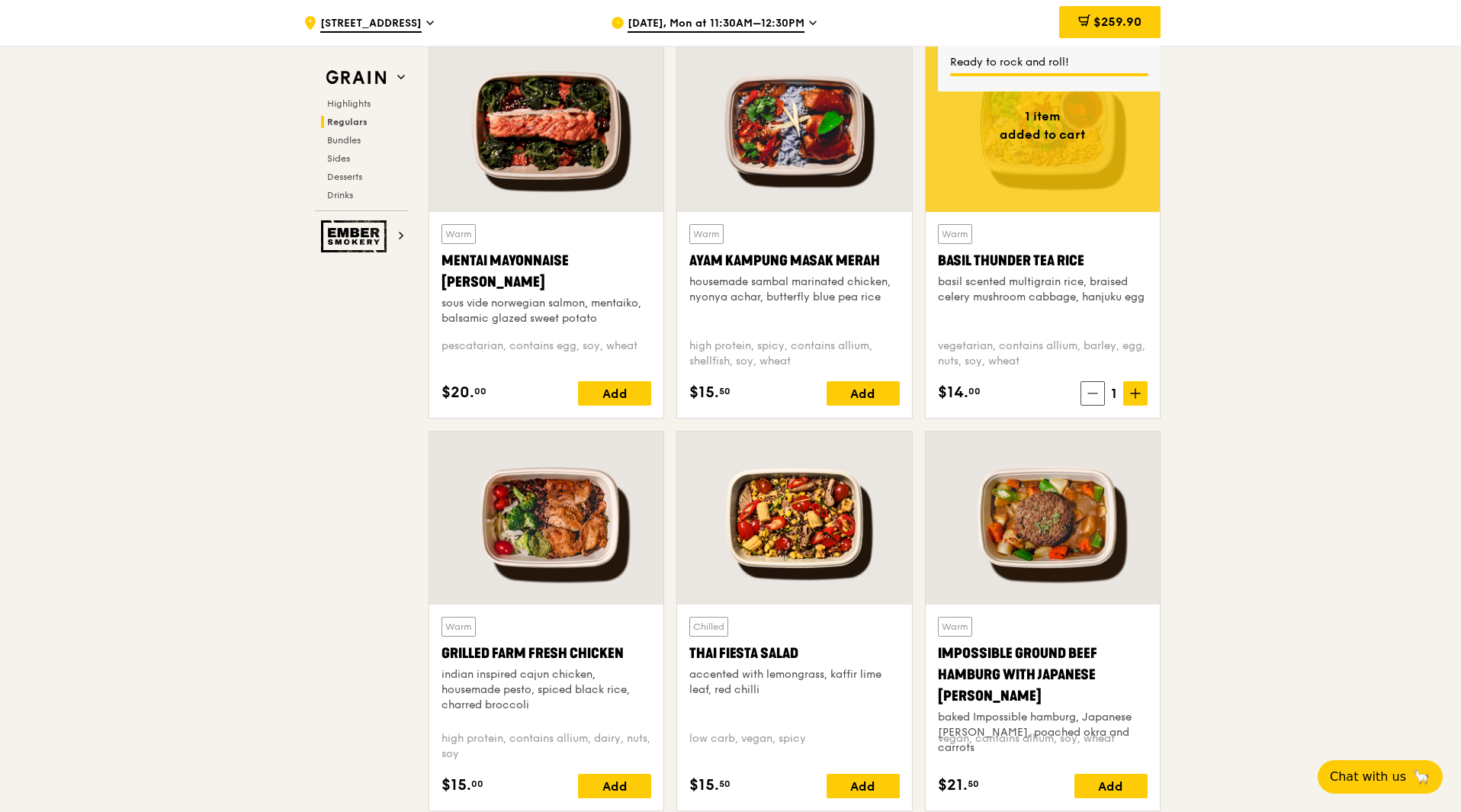
click at [1136, 396] on icon at bounding box center [1136, 393] width 0 height 9
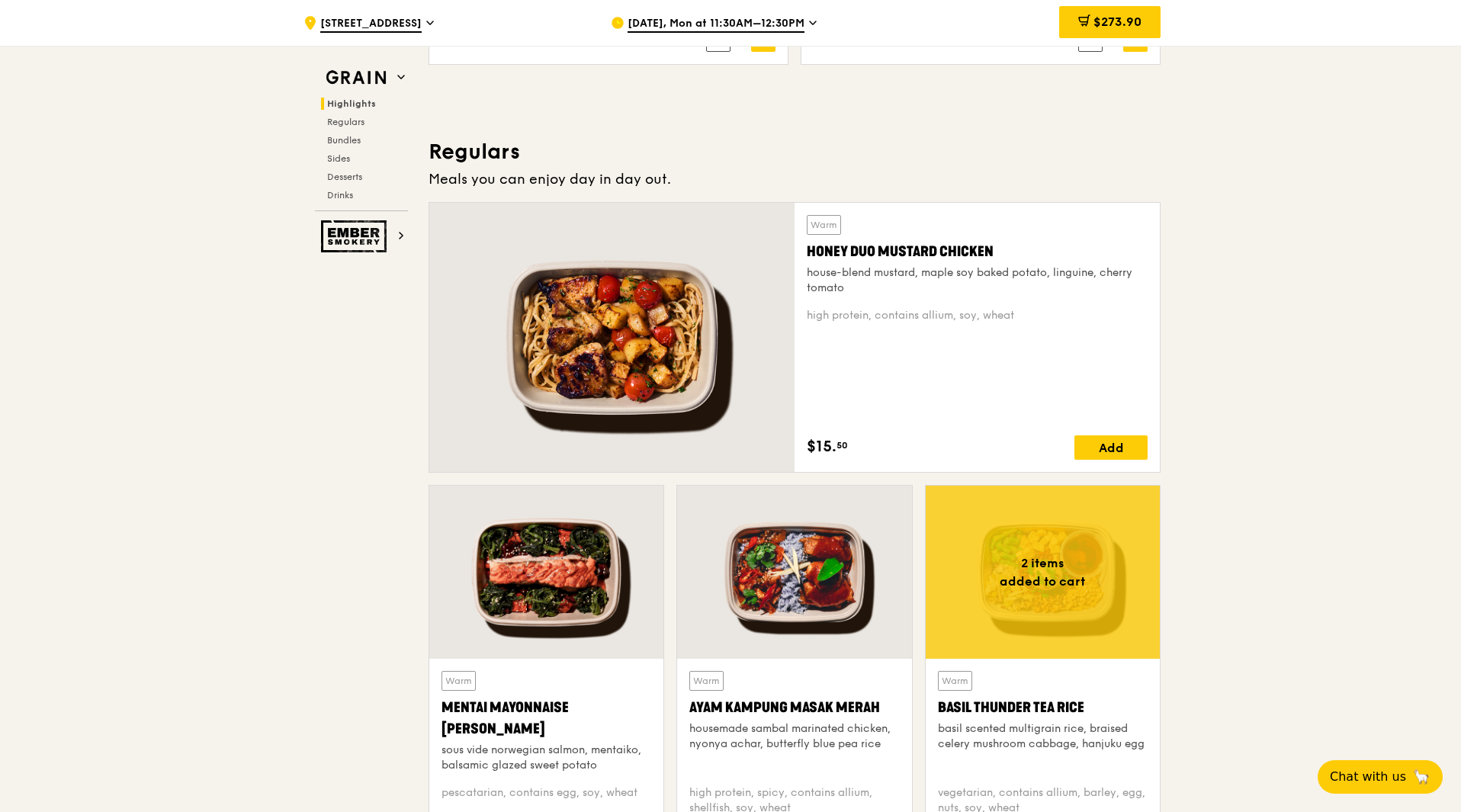
scroll to position [838, 0]
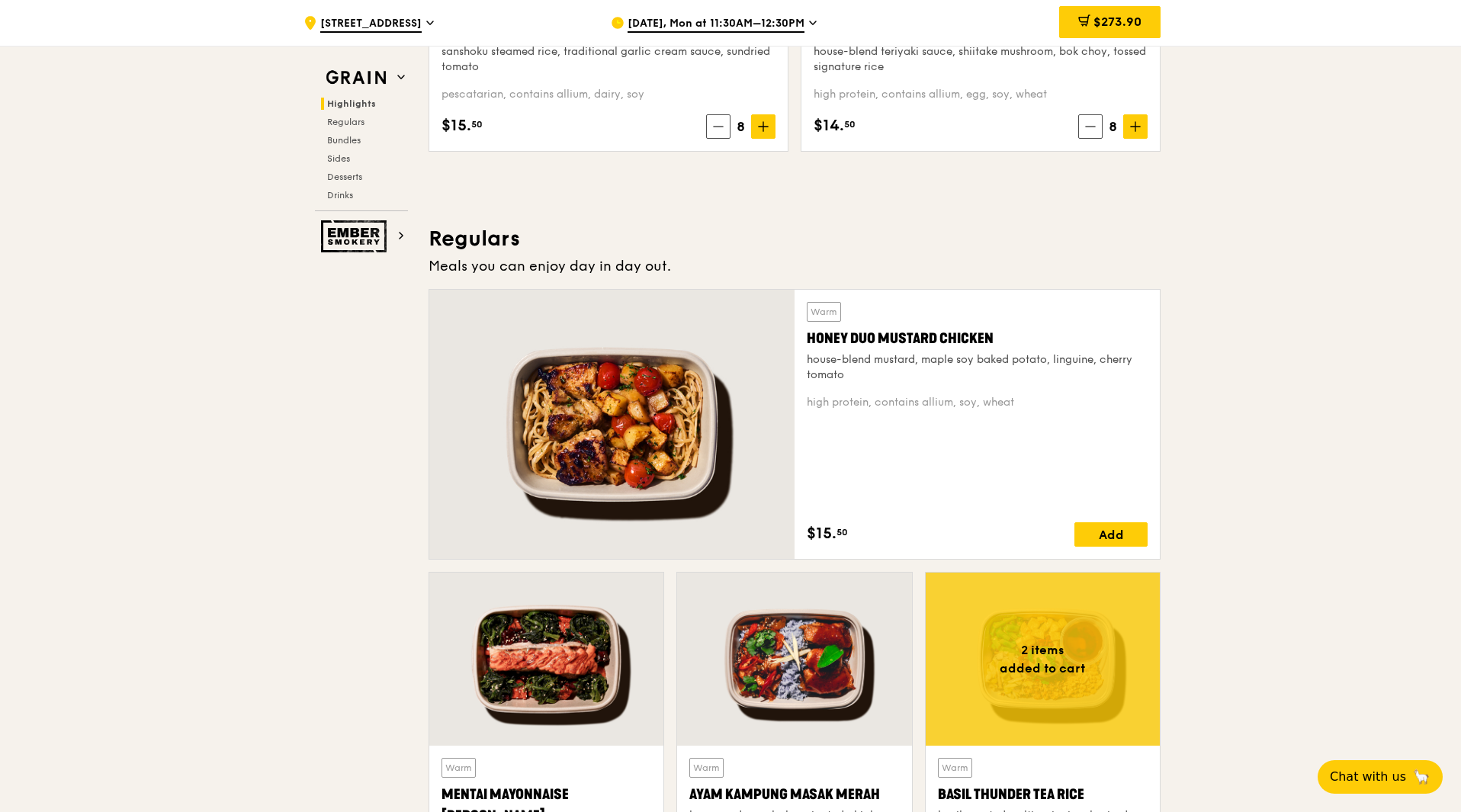
click at [1105, 533] on div "Add" at bounding box center [1110, 534] width 74 height 25
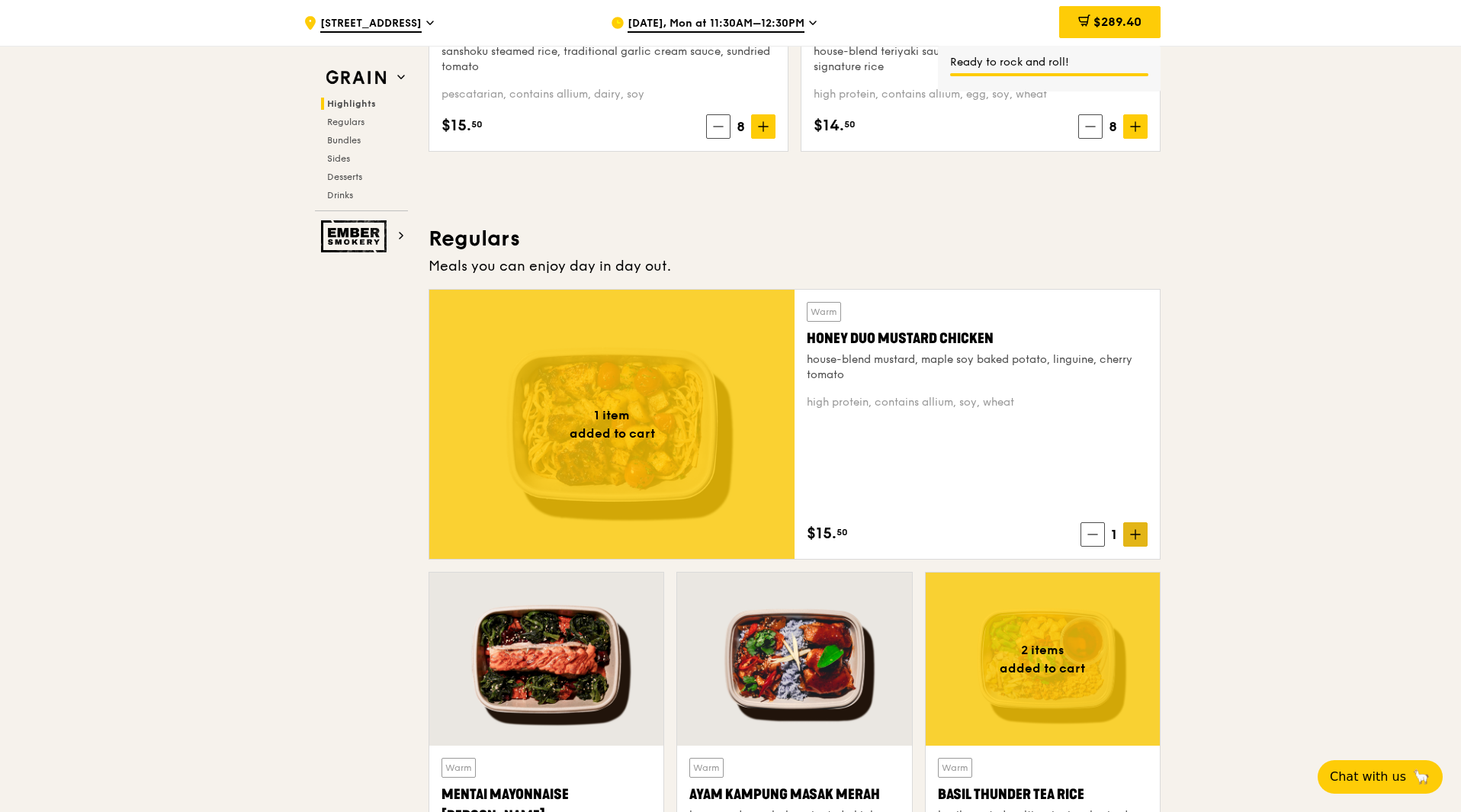
click at [1134, 539] on icon at bounding box center [1136, 534] width 11 height 11
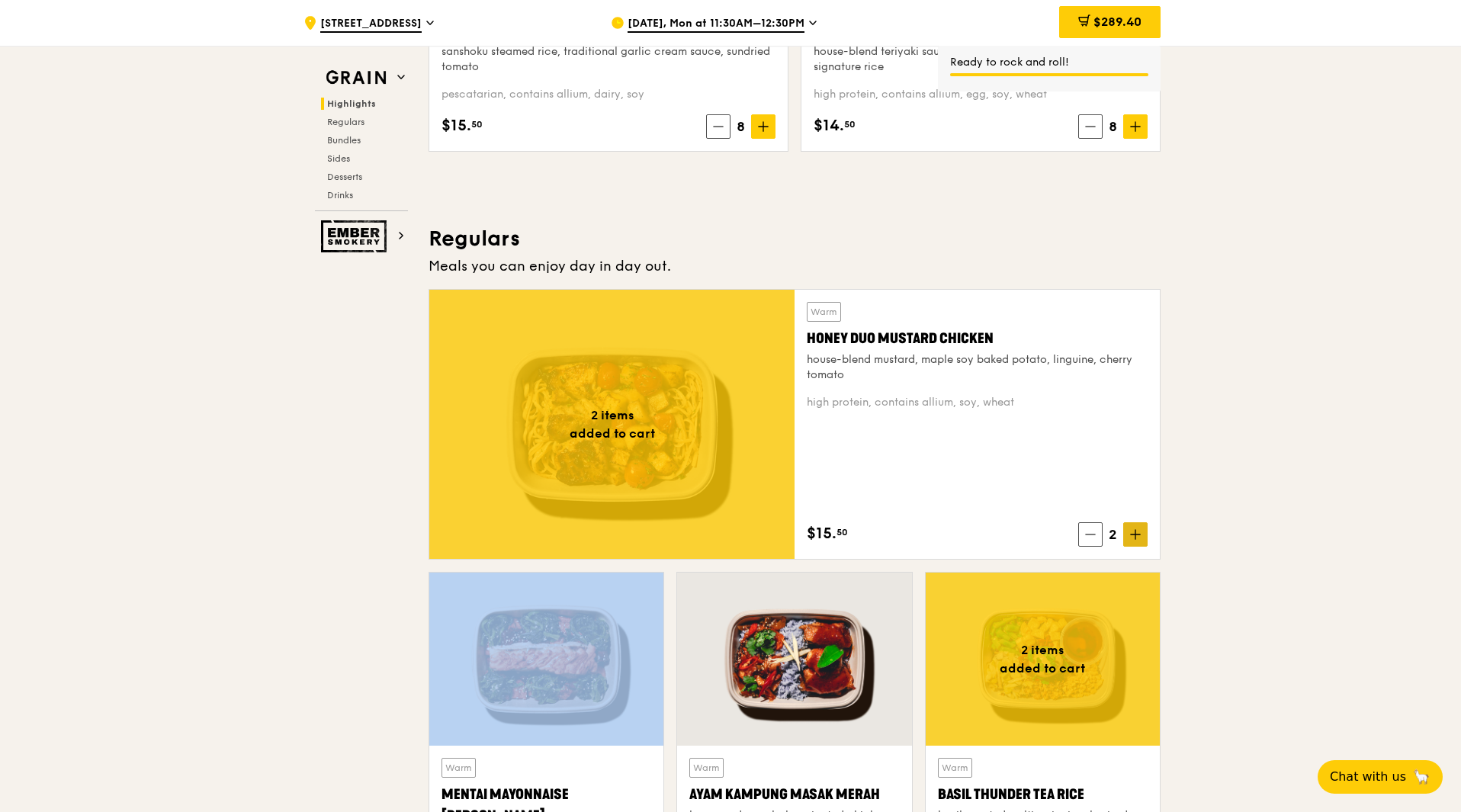
click at [1134, 539] on icon at bounding box center [1136, 534] width 11 height 11
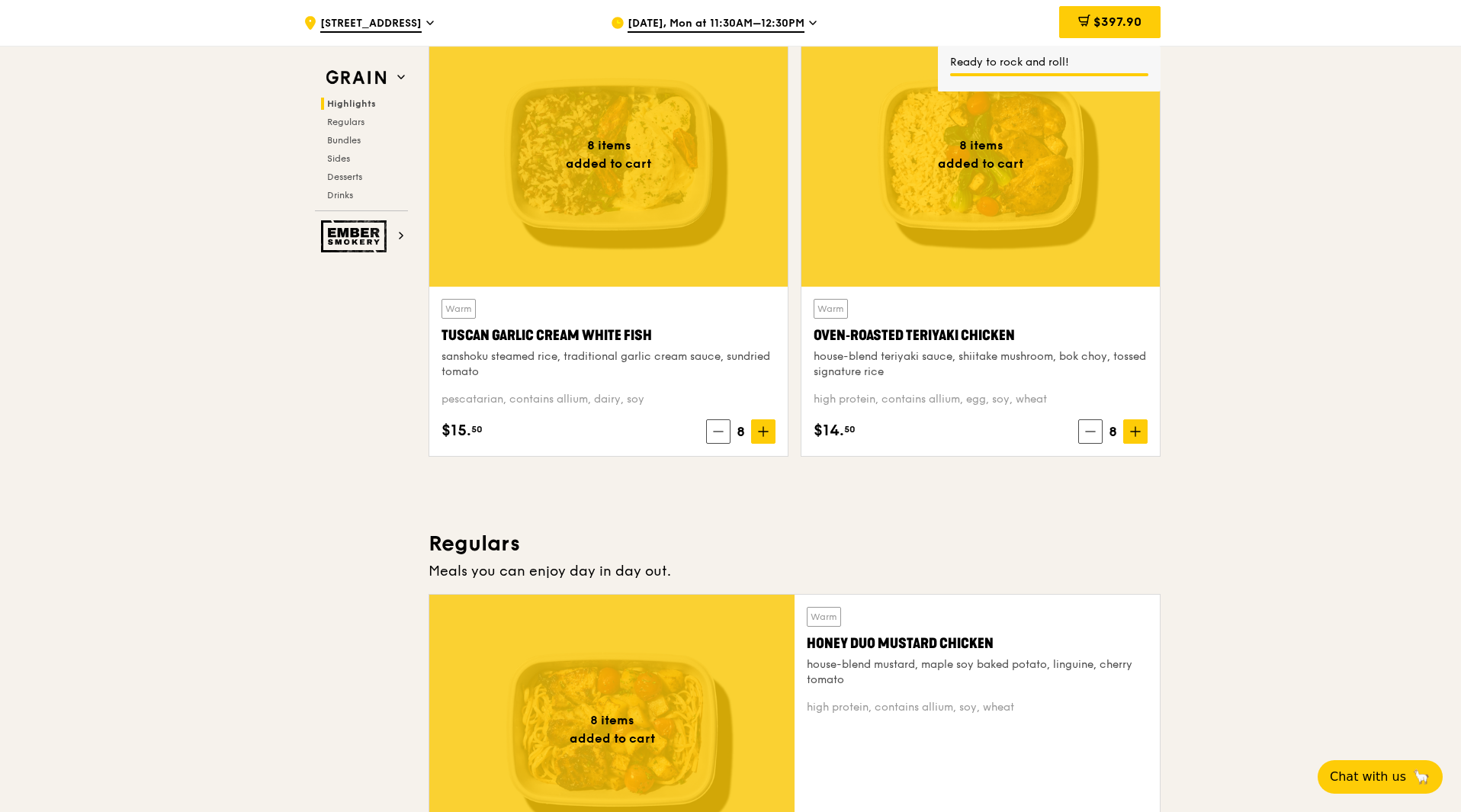
scroll to position [458, 0]
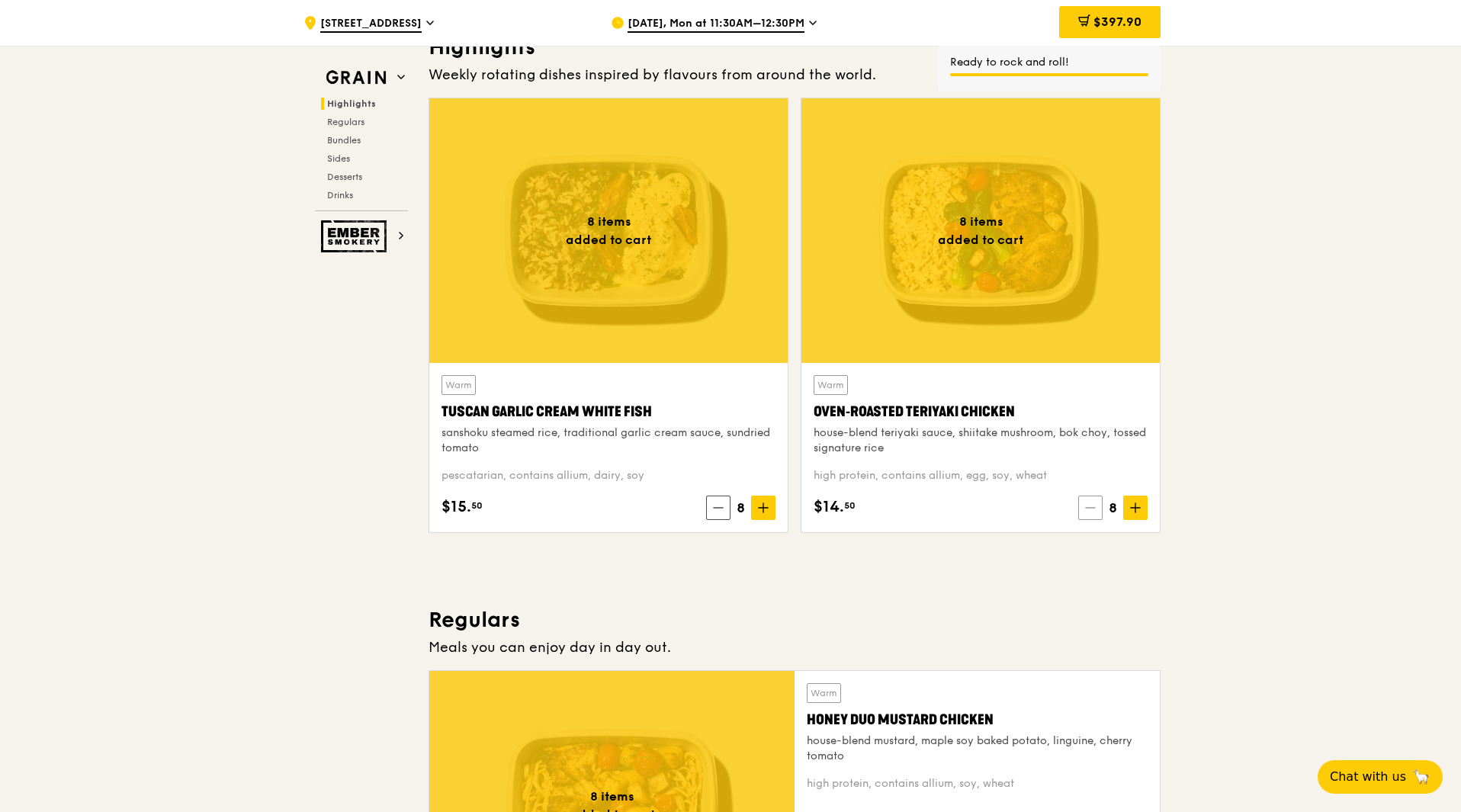
click at [1090, 507] on icon at bounding box center [1090, 508] width 11 height 11
click at [1090, 507] on icon at bounding box center [1091, 508] width 11 height 11
click at [1090, 507] on icon at bounding box center [1090, 508] width 11 height 11
click at [1090, 507] on icon at bounding box center [1089, 508] width 11 height 11
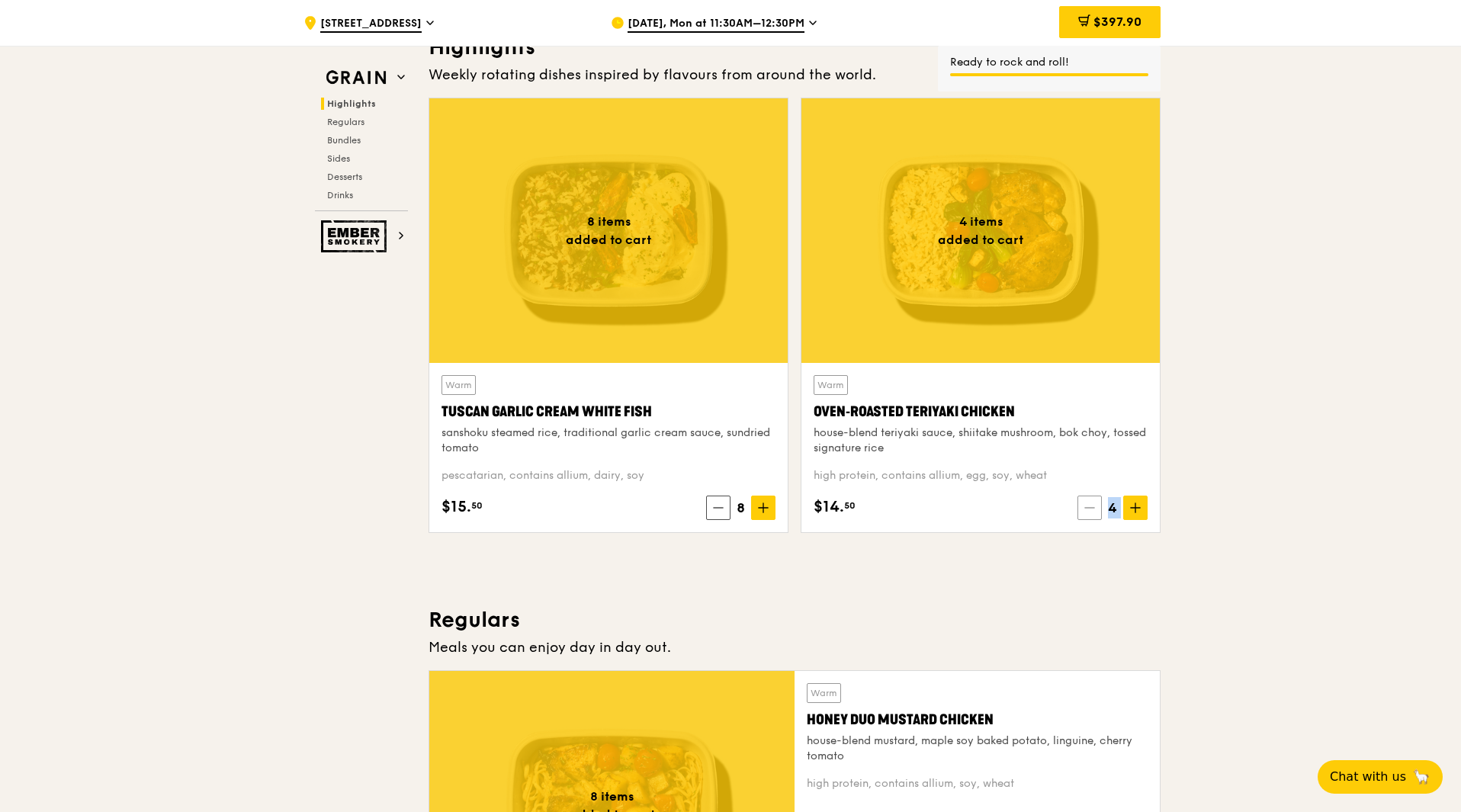
click at [1090, 507] on icon at bounding box center [1089, 508] width 11 height 11
click at [1090, 507] on icon at bounding box center [1090, 508] width 11 height 11
click at [1090, 507] on icon at bounding box center [1093, 508] width 11 height 11
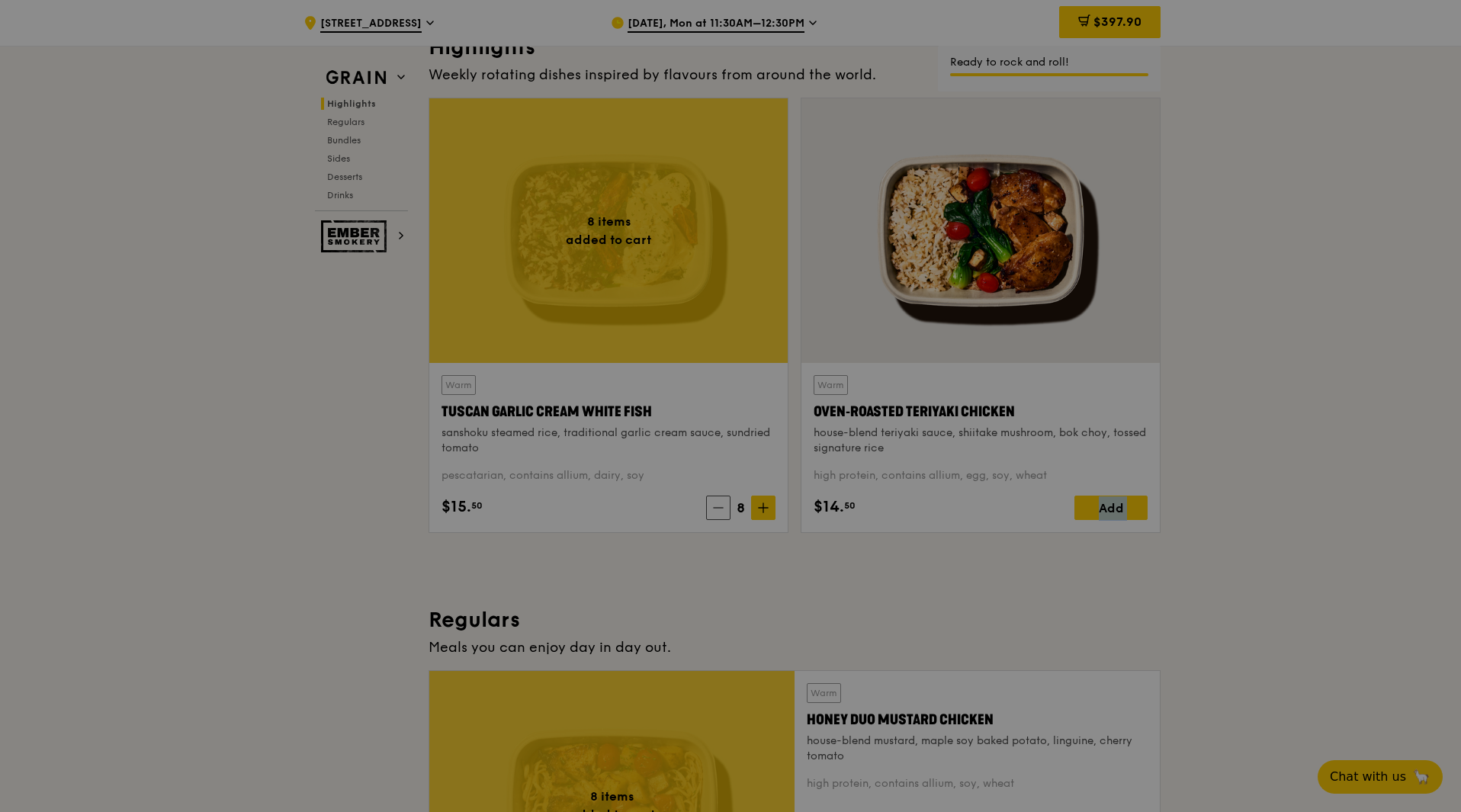
click at [1278, 514] on div at bounding box center [730, 406] width 1461 height 812
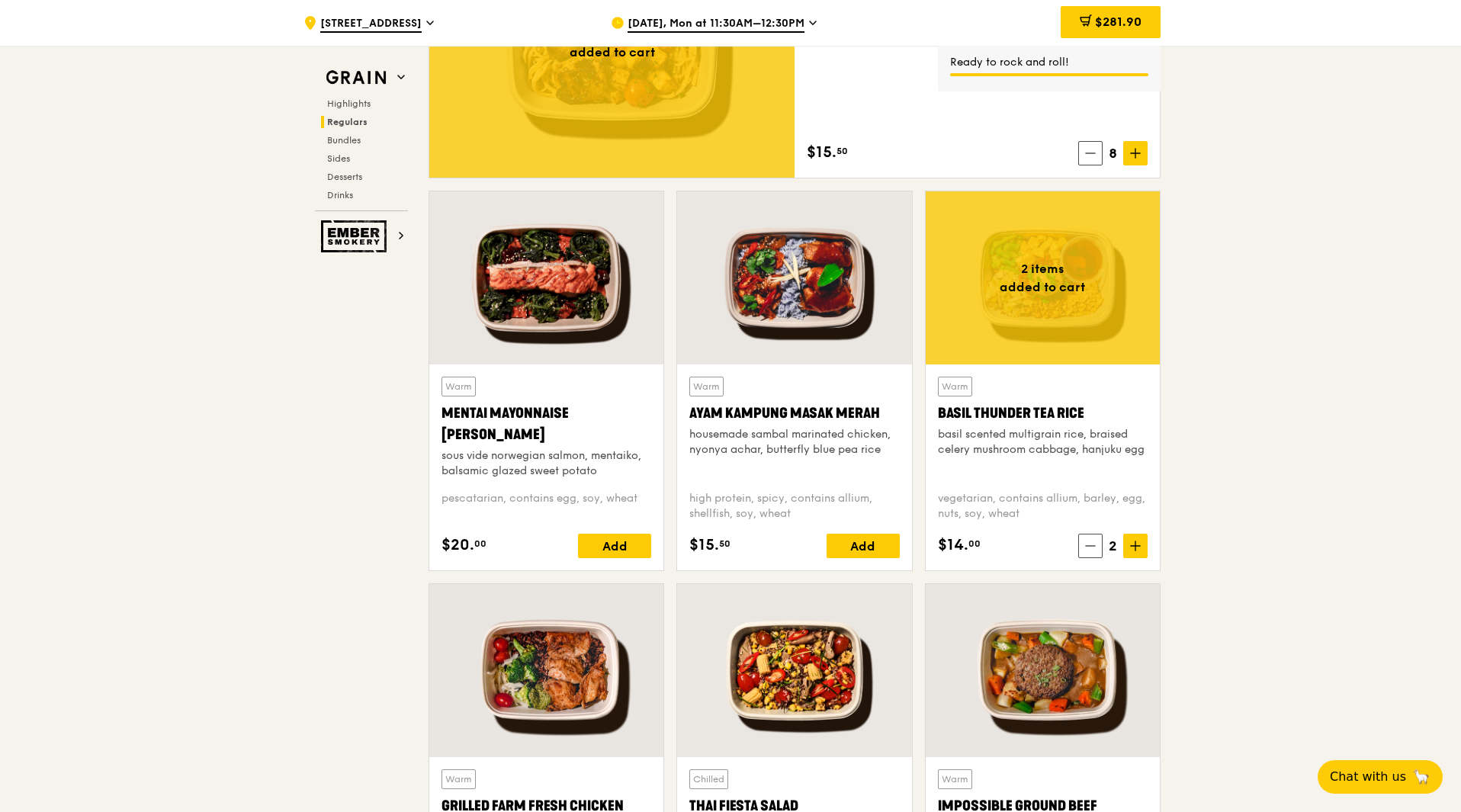
scroll to position [1372, 0]
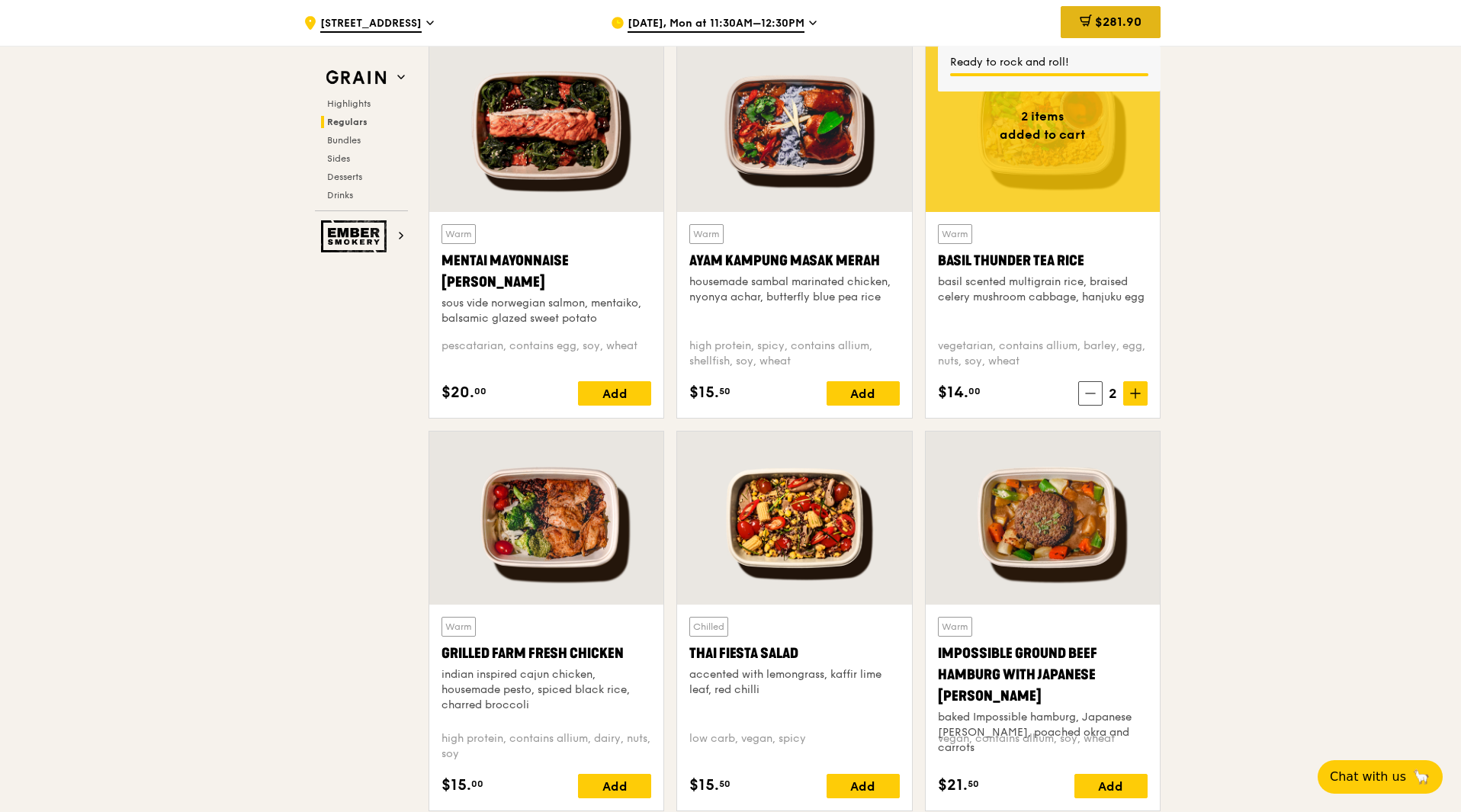
click at [1102, 21] on span "$281.90" at bounding box center [1118, 22] width 46 height 15
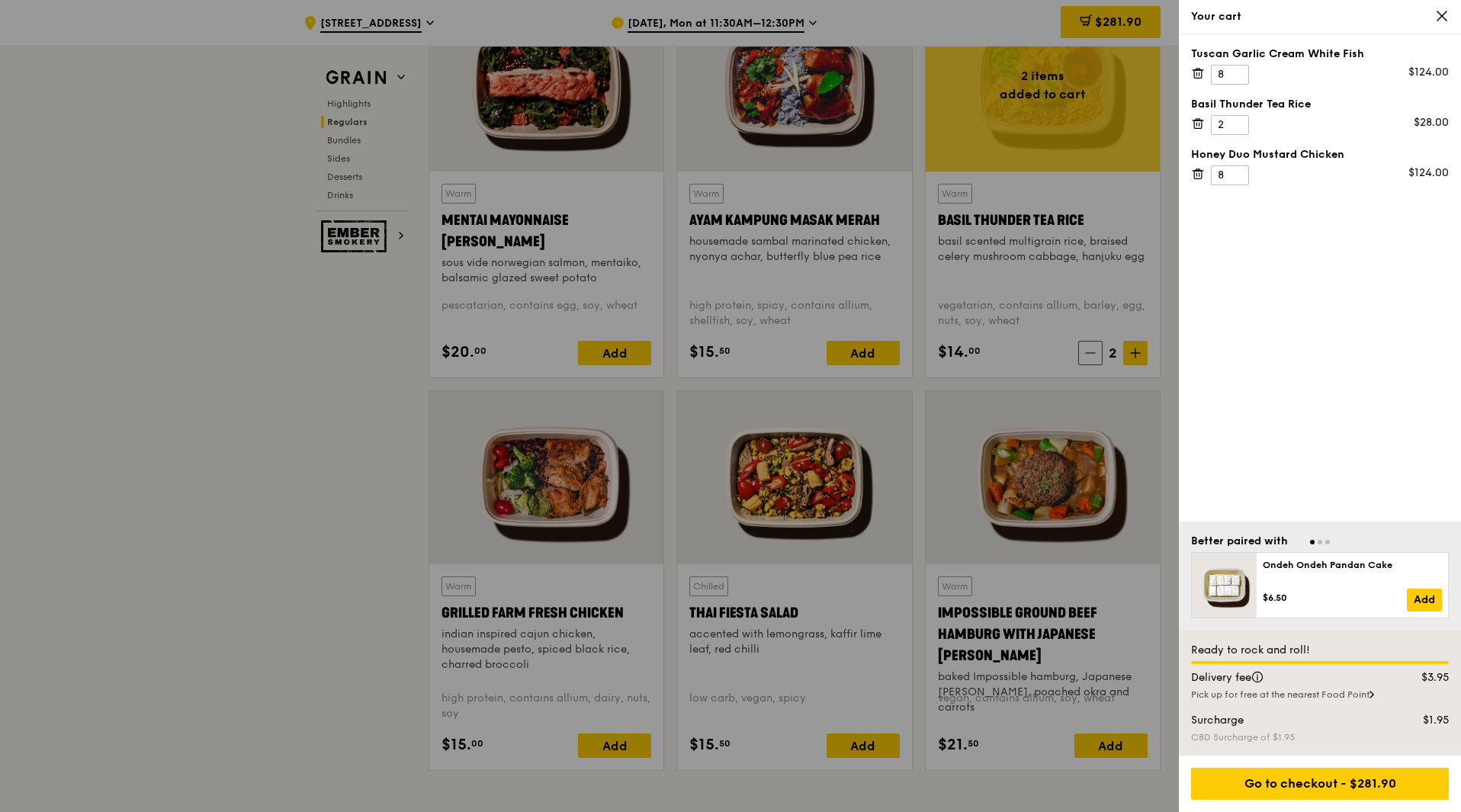
scroll to position [1449, 0]
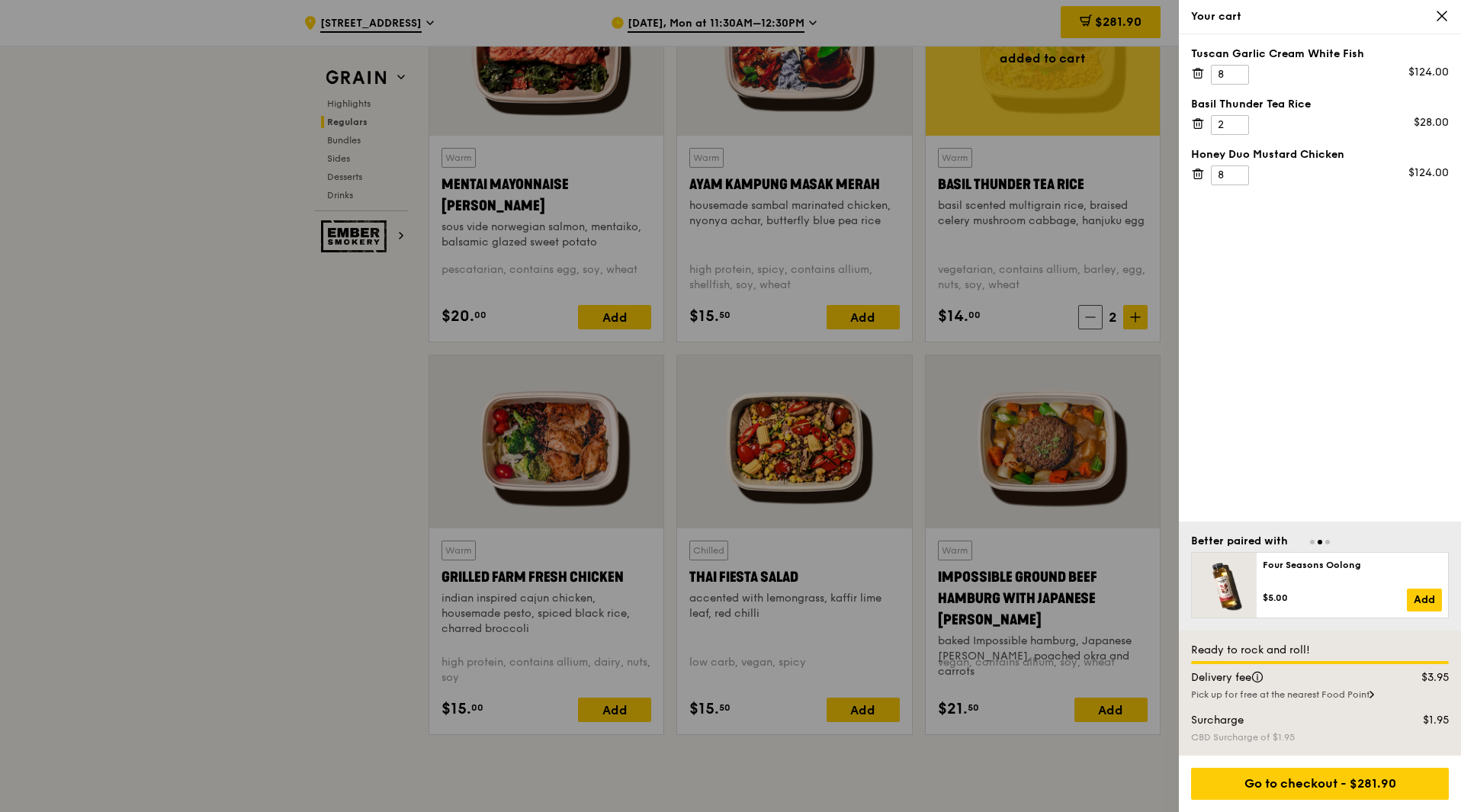
click at [1307, 689] on div "Pick up for free at the nearest Food Point" at bounding box center [1320, 694] width 258 height 12
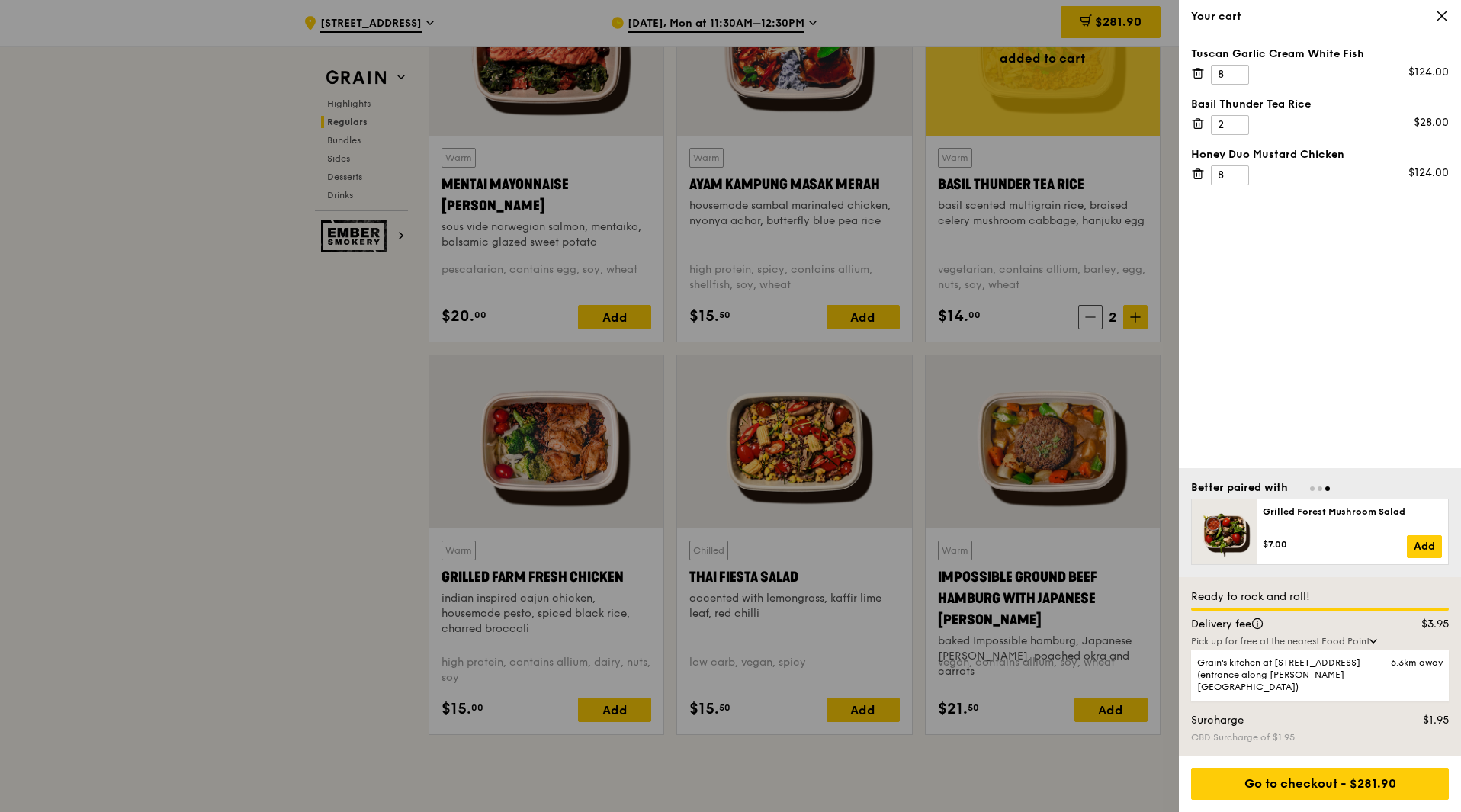
click at [1358, 648] on div "Pick up for free at the nearest Food Point" at bounding box center [1320, 640] width 258 height 12
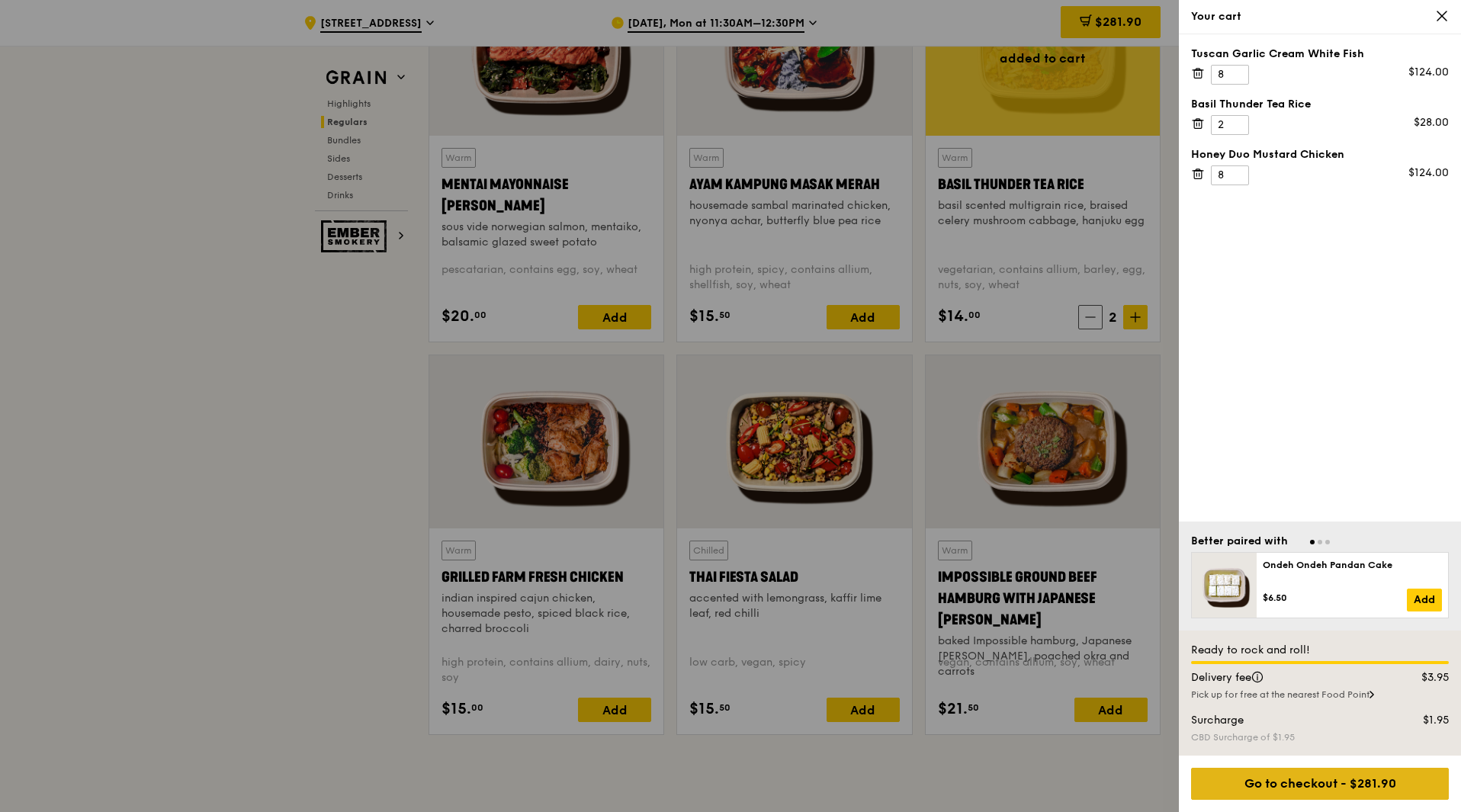
click at [1334, 784] on div "Go to checkout - $281.90" at bounding box center [1320, 783] width 258 height 32
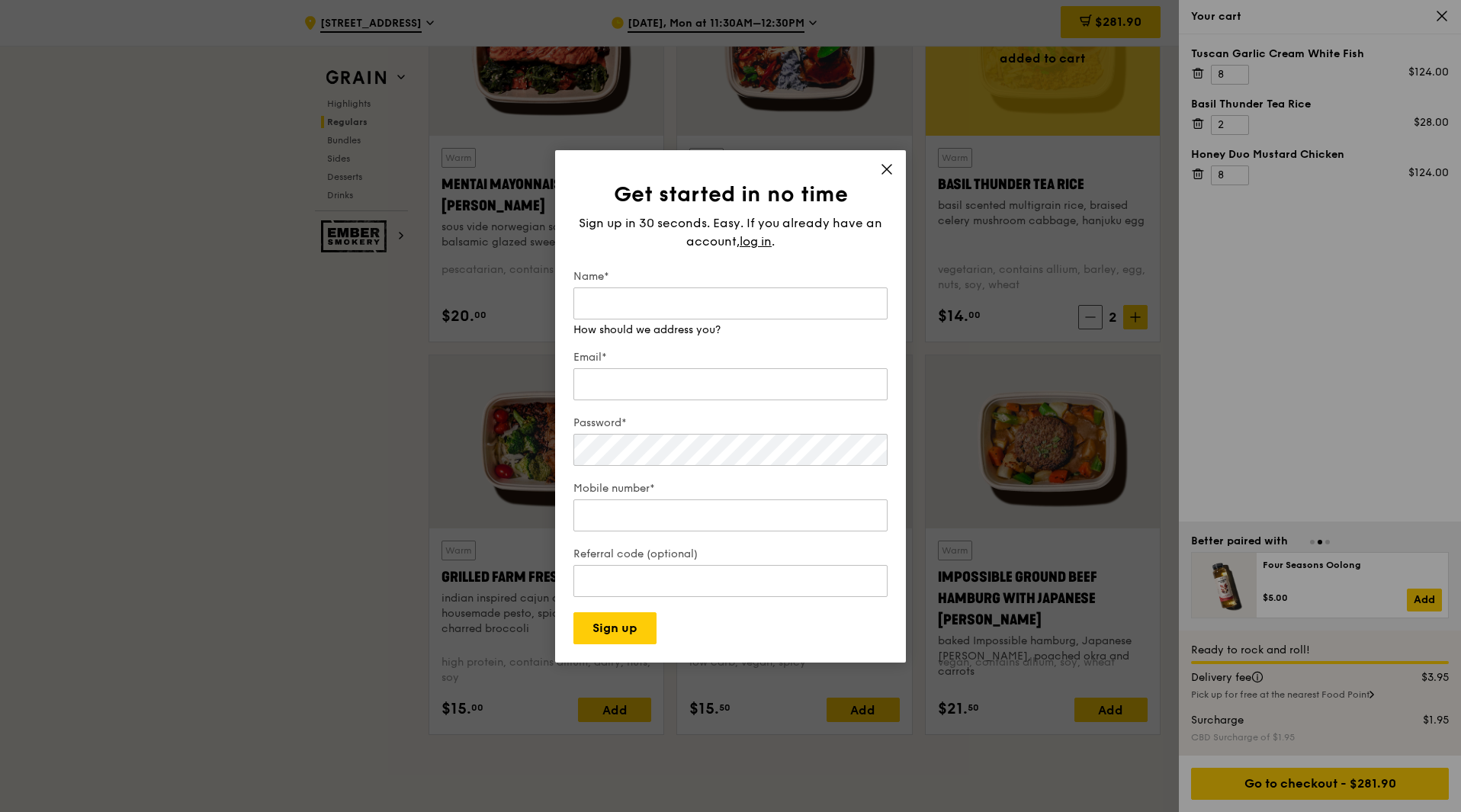
click at [703, 278] on label "Name*" at bounding box center [730, 276] width 314 height 15
click at [703, 287] on input "Name*" at bounding box center [730, 302] width 314 height 32
click at [704, 296] on input "Name*" at bounding box center [730, 302] width 314 height 32
type input "Rachel Lim"
type input "rachelorlim@hotmail.colm"
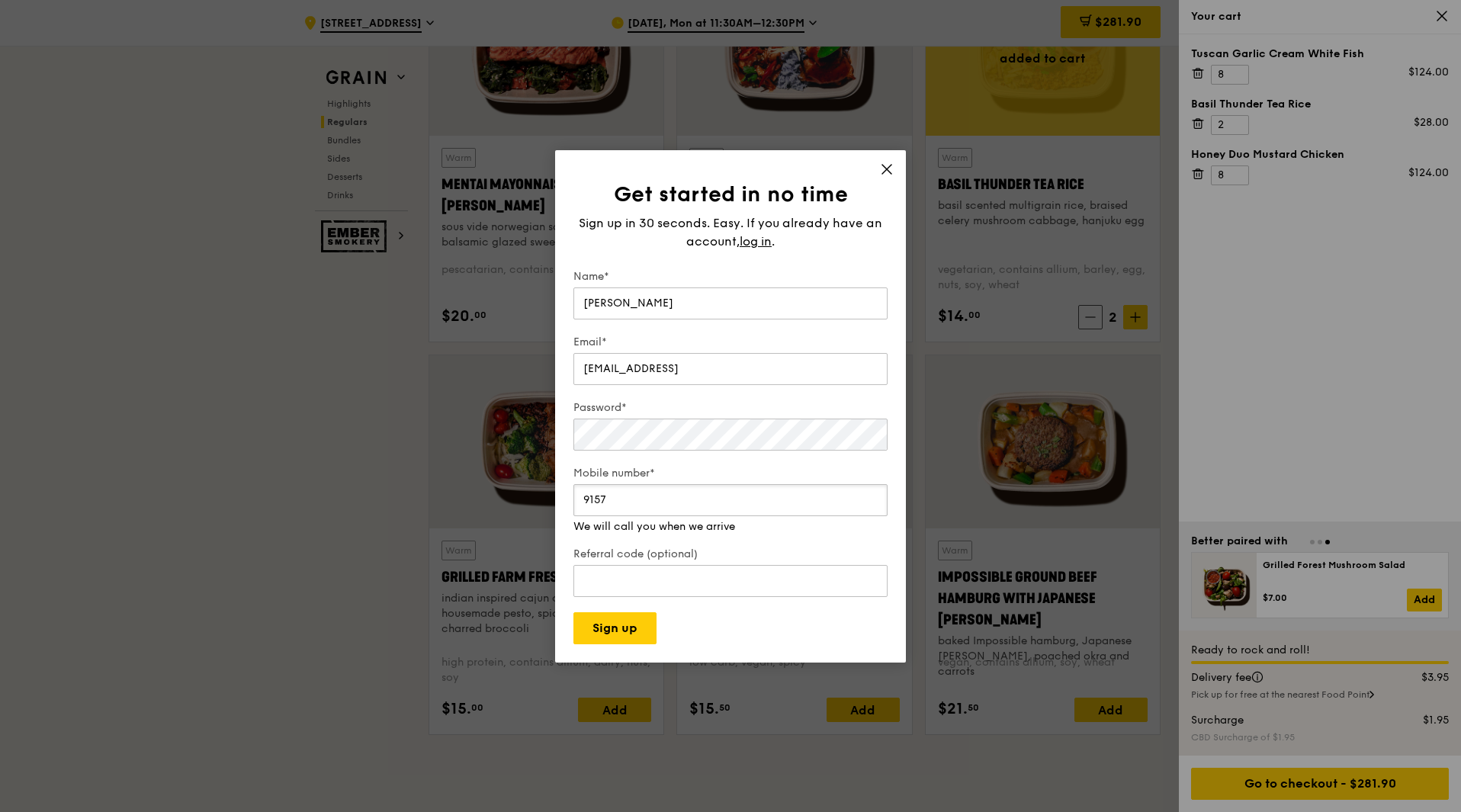
type input "91570638"
click at [634, 619] on button "Sign up" at bounding box center [614, 628] width 83 height 32
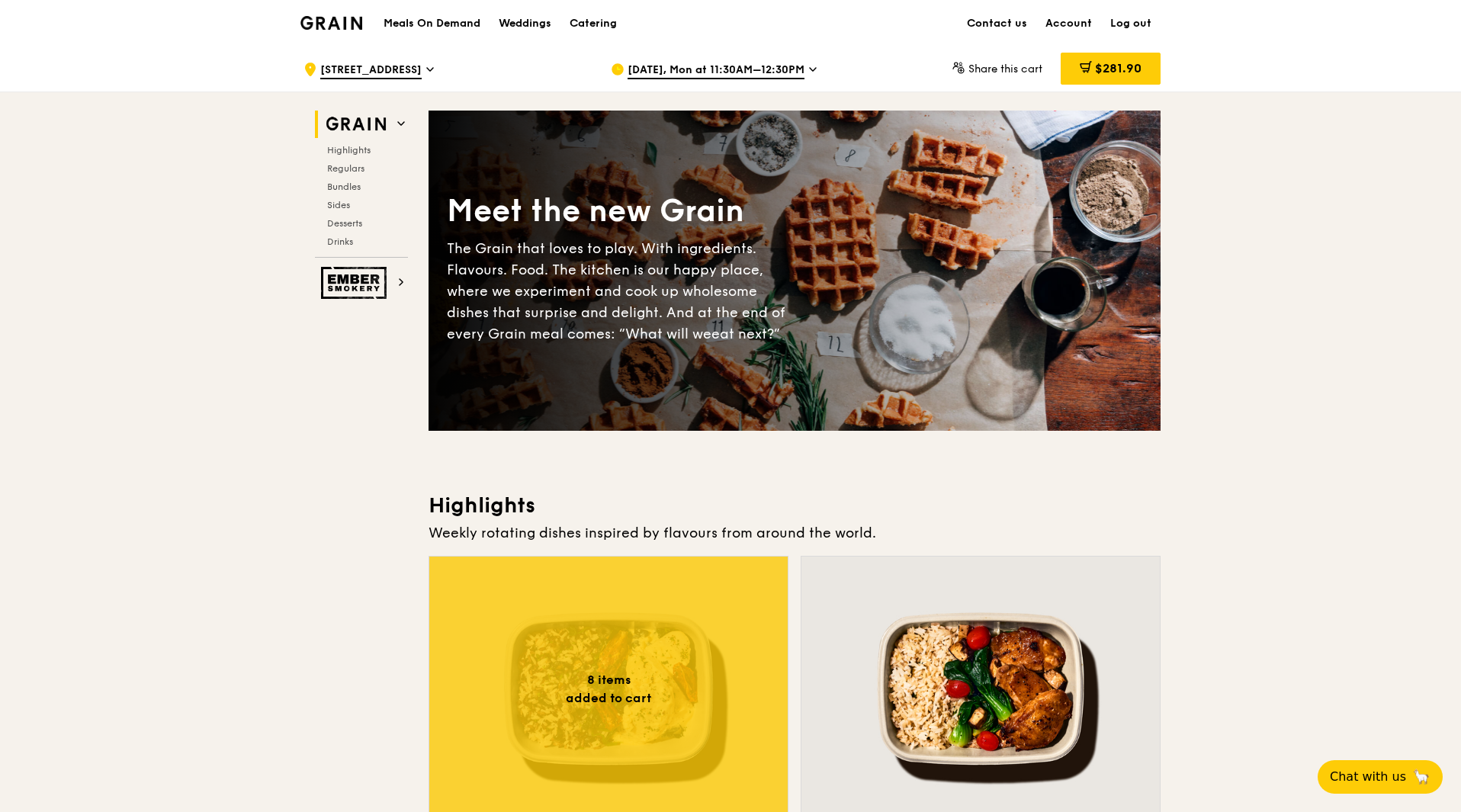
click at [1108, 73] on span "$281.90" at bounding box center [1118, 68] width 46 height 15
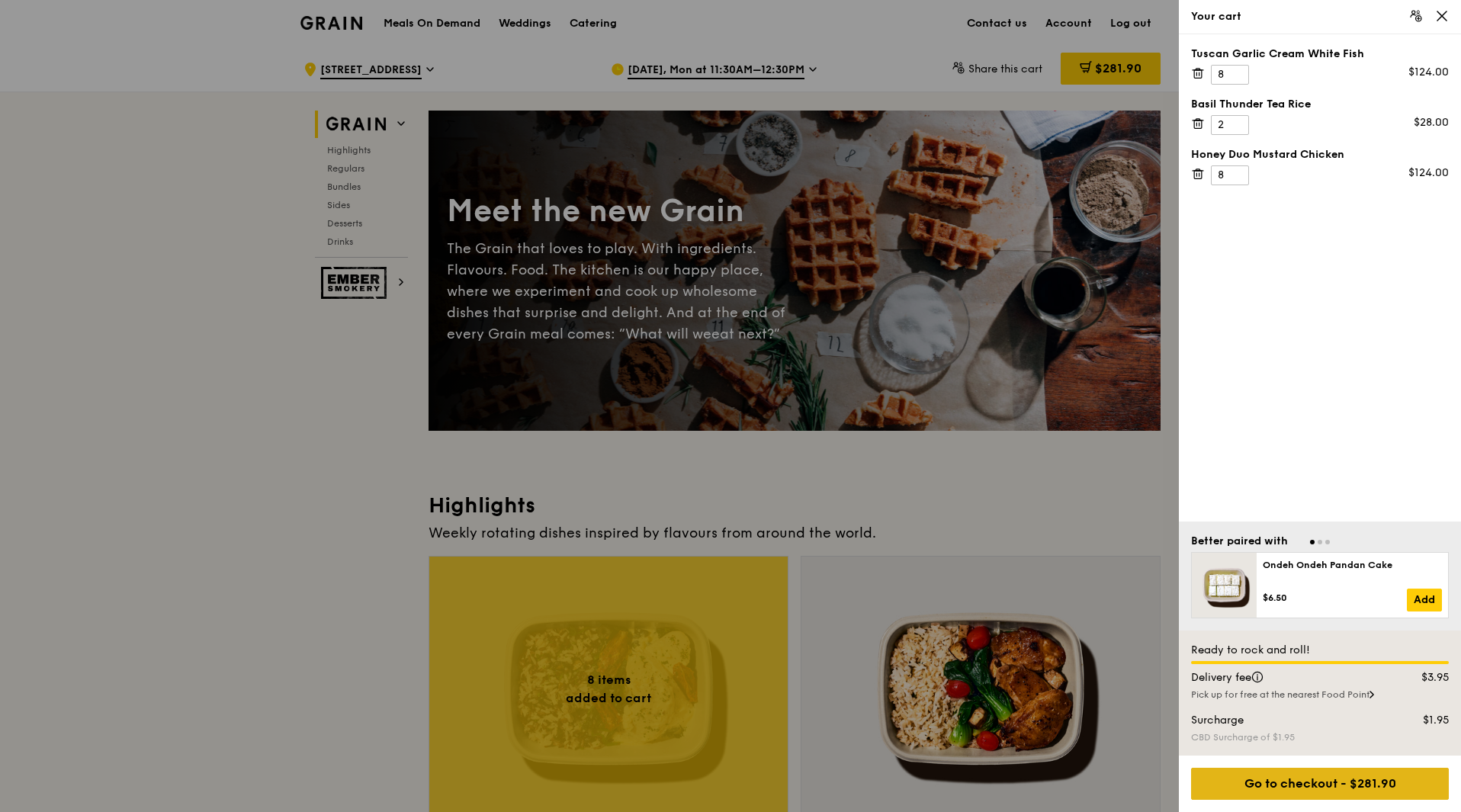
click at [1373, 780] on div "Go to checkout - $281.90" at bounding box center [1320, 783] width 258 height 32
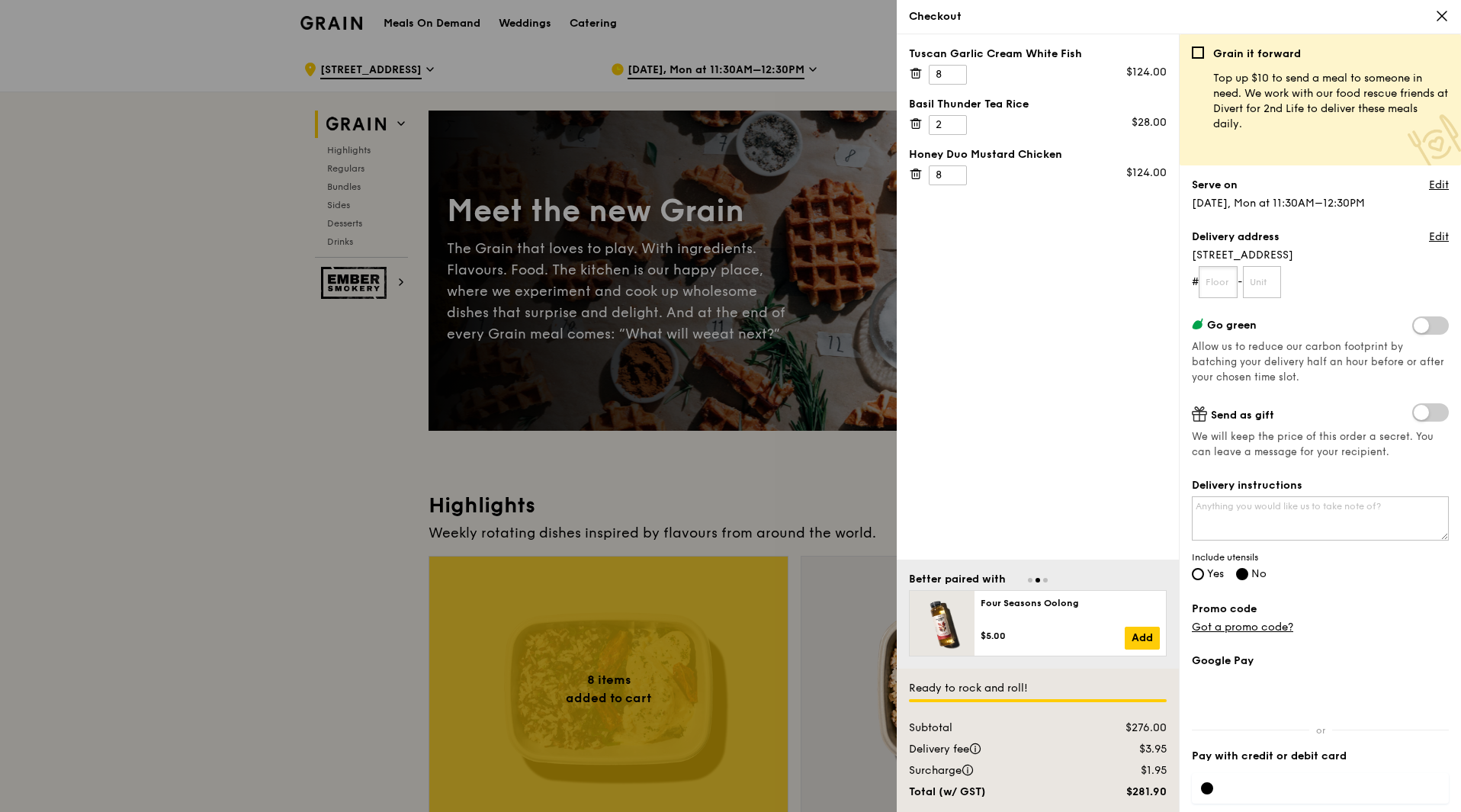
click at [1224, 282] on input "text" at bounding box center [1218, 282] width 39 height 32
type input "30"
type input "01"
click at [1319, 380] on div "Go green Allow us to reduce our carbon footprint by batching your delivery half…" at bounding box center [1320, 351] width 257 height 69
click at [1204, 574] on label "Yes" at bounding box center [1208, 575] width 32 height 13
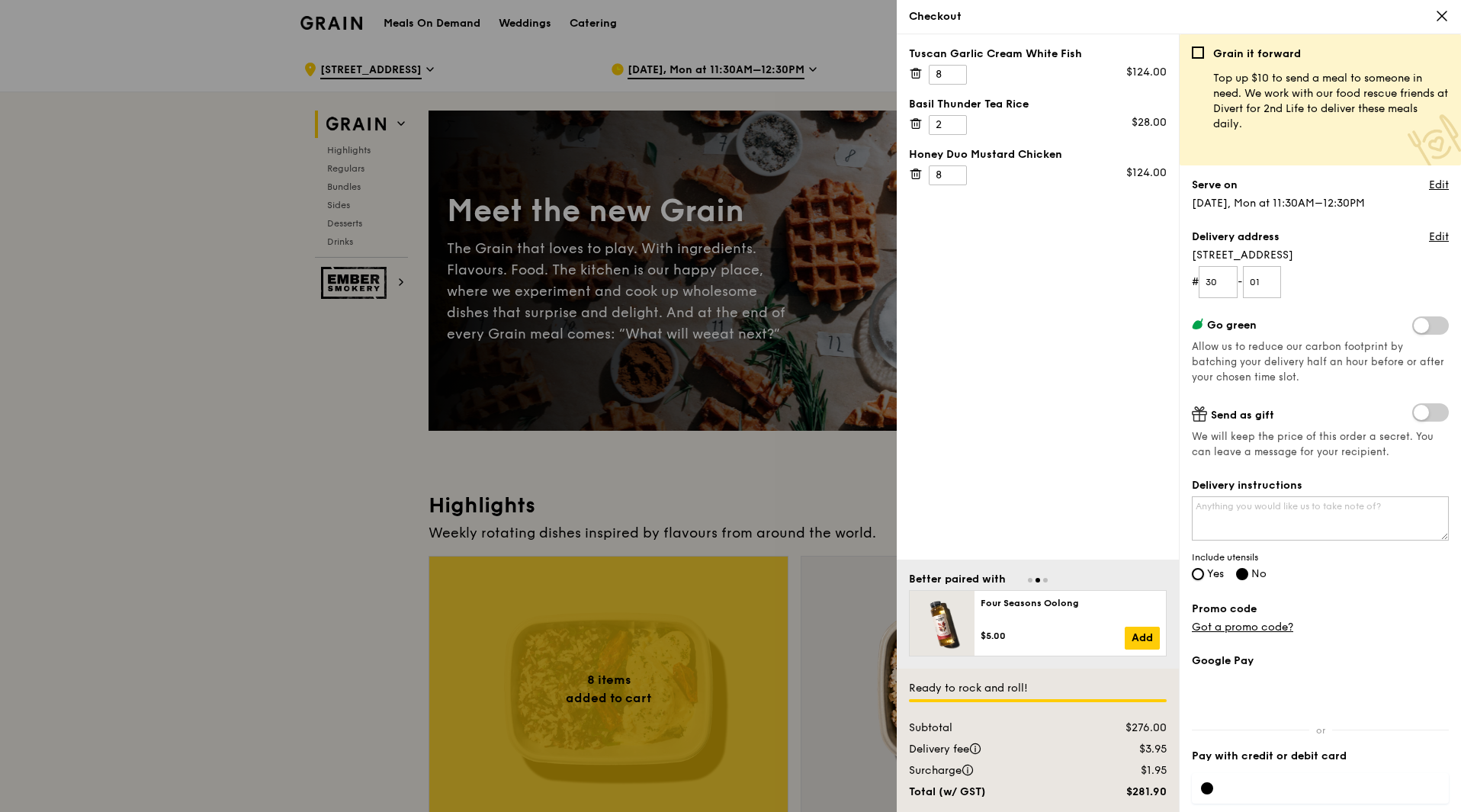
click at [1204, 574] on input "Yes" at bounding box center [1198, 573] width 12 height 12
radio input "true"
radio input "false"
click at [1429, 186] on link "Edit" at bounding box center [1439, 185] width 20 height 15
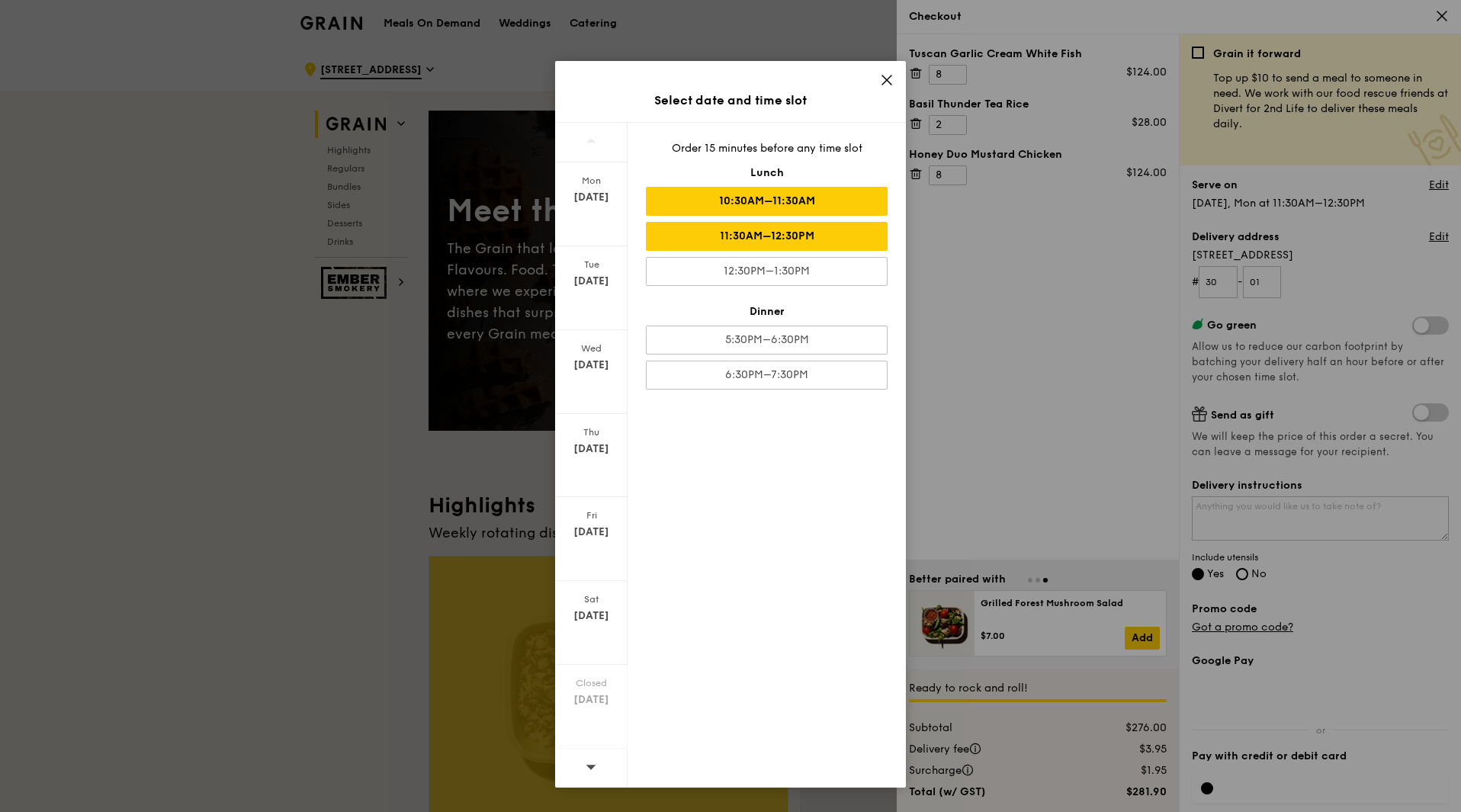
click at [770, 197] on div "10:30AM–11:30AM" at bounding box center [767, 202] width 242 height 29
click at [1375, 624] on div "Select date and time slot [DATE] [DATE] [DATE] [DATE] [DATE] [DATE] Closed [DAT…" at bounding box center [730, 406] width 1461 height 812
click at [886, 81] on icon at bounding box center [887, 80] width 9 height 9
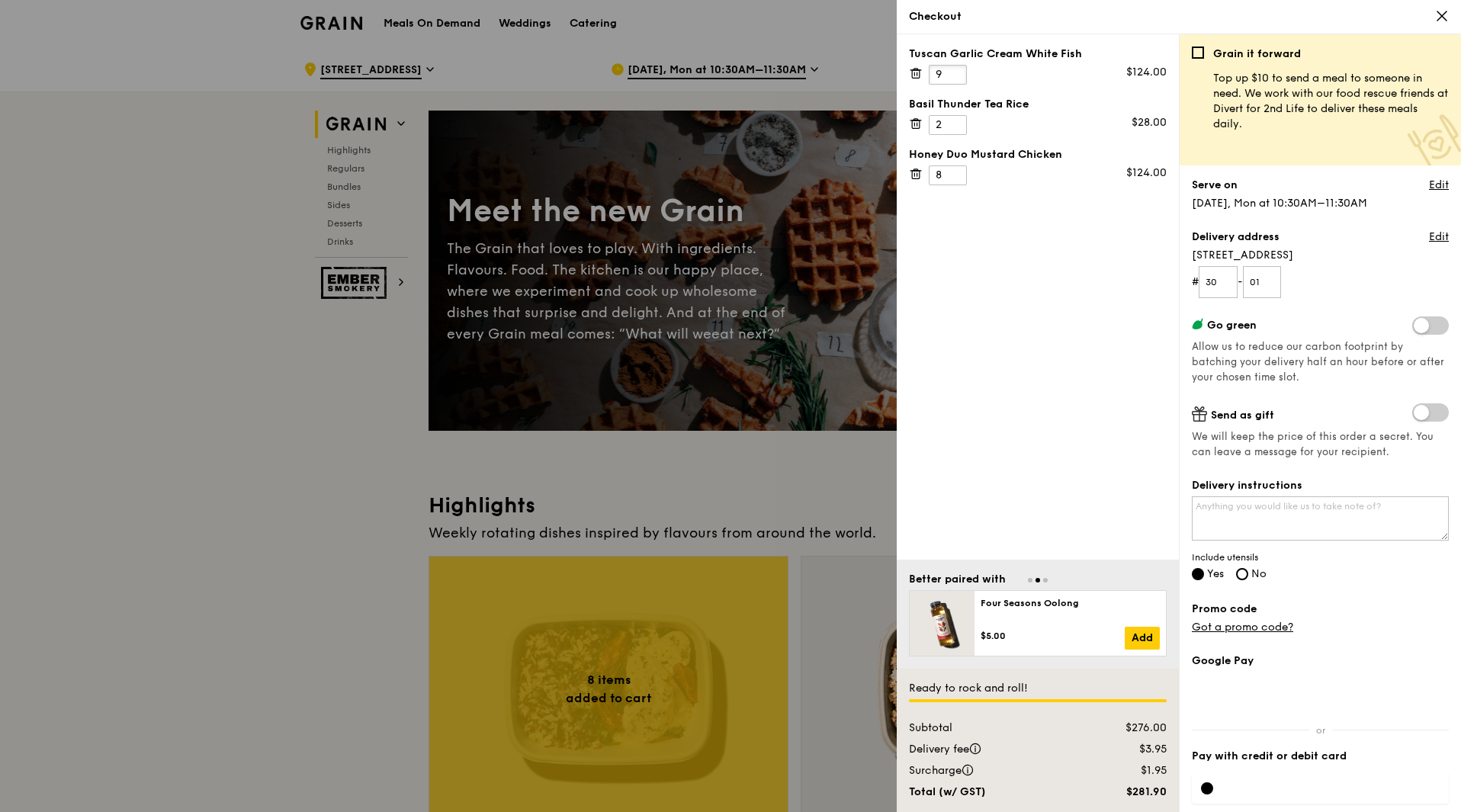
type input "9"
click at [956, 73] on input "9" at bounding box center [948, 74] width 38 height 20
type input "9"
click at [956, 168] on input "9" at bounding box center [948, 175] width 38 height 20
click at [958, 121] on input "3" at bounding box center [948, 125] width 38 height 20
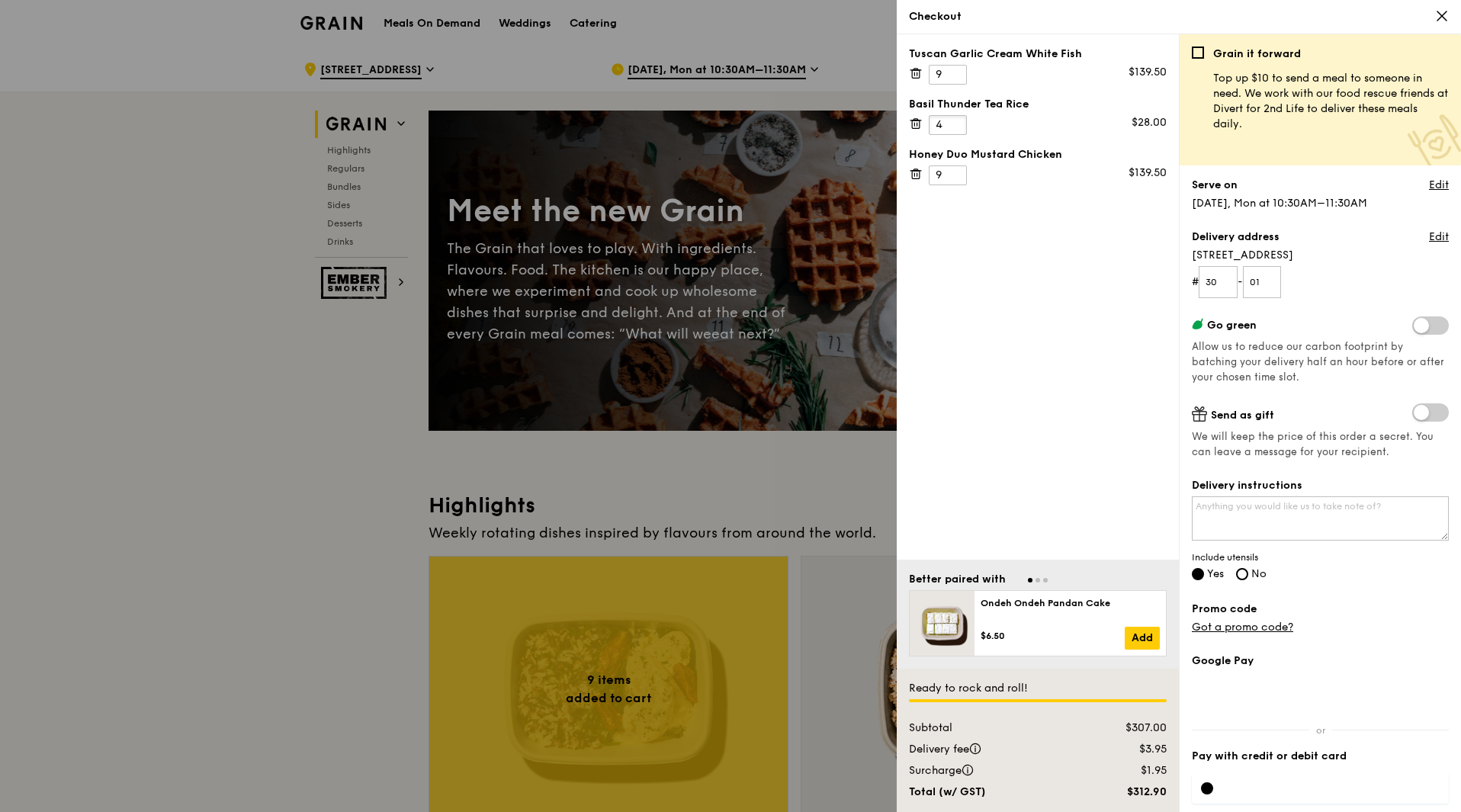
type input "4"
click at [958, 121] on input "4" at bounding box center [948, 125] width 38 height 20
